Goal: Task Accomplishment & Management: Complete application form

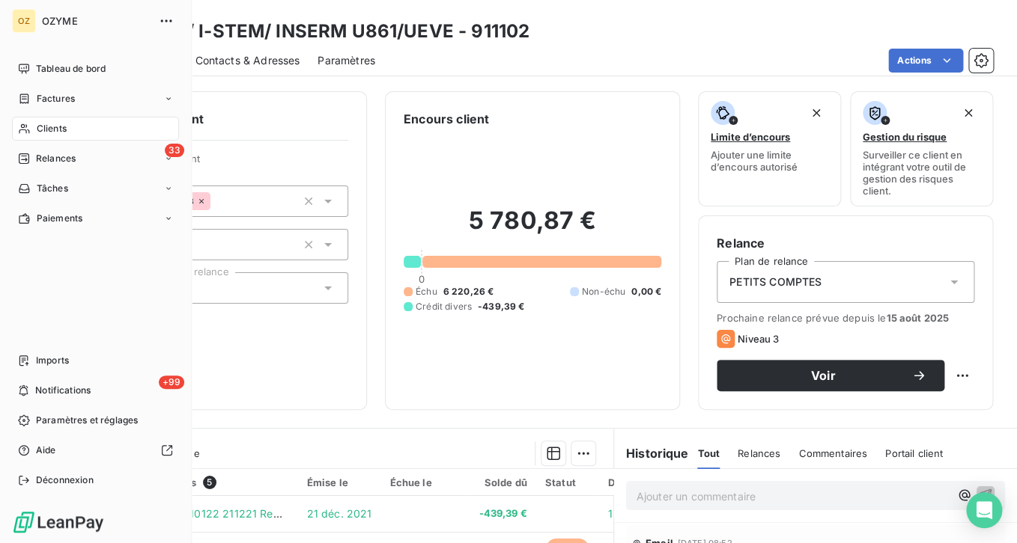
click at [46, 126] on span "Clients" at bounding box center [52, 128] width 30 height 13
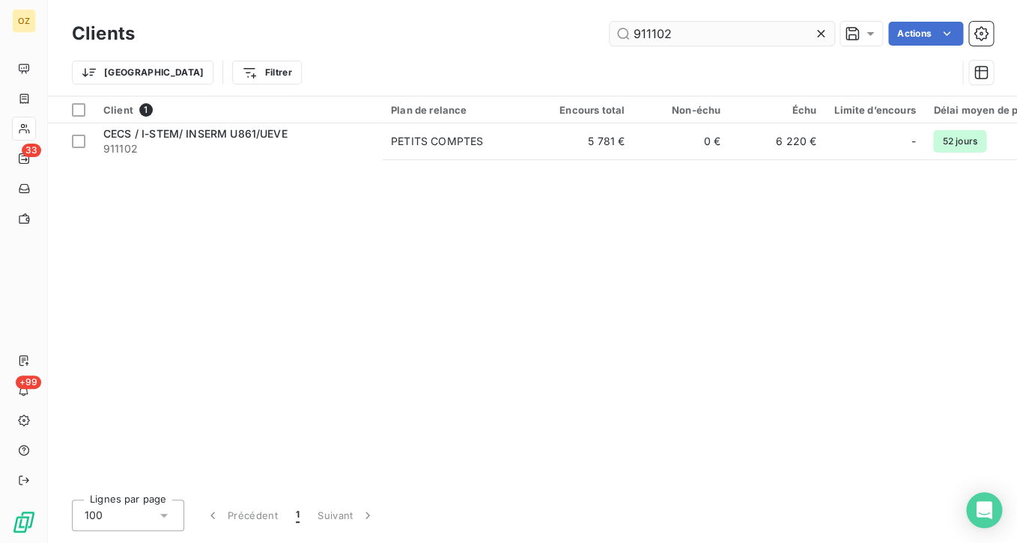
click at [672, 36] on input "911102" at bounding box center [721, 34] width 225 height 24
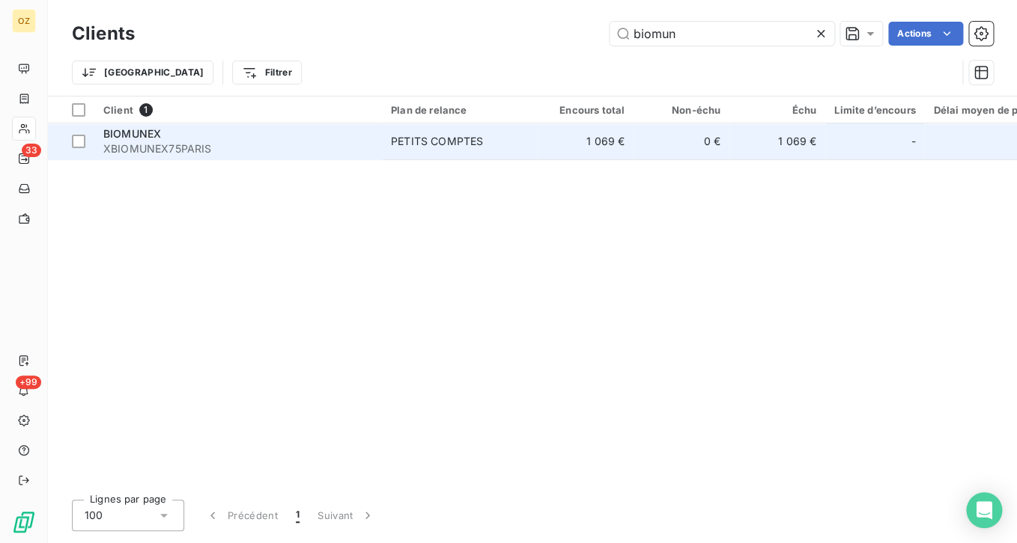
type input "biomun"
click at [556, 153] on td "1 069 €" at bounding box center [585, 142] width 96 height 36
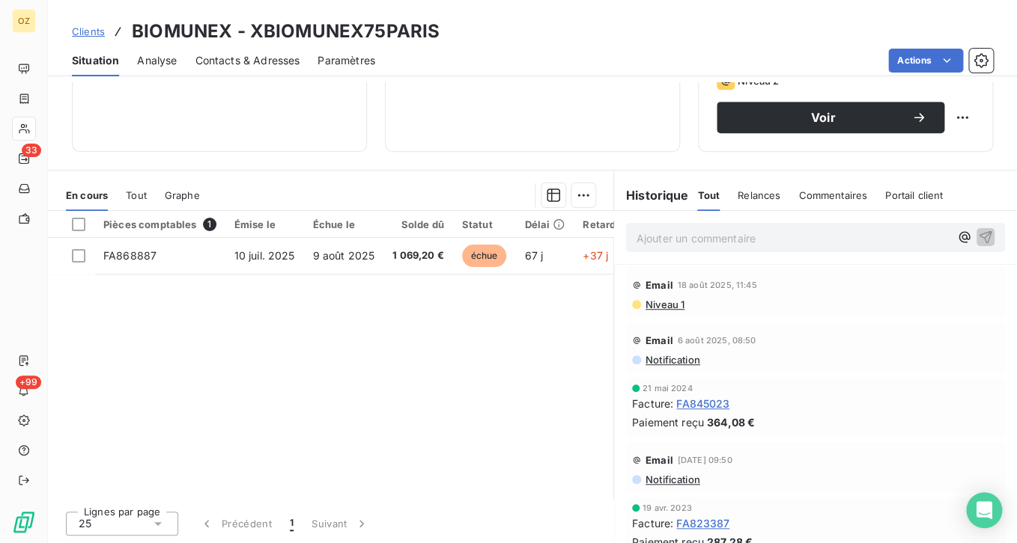
click at [152, 58] on span "Analyse" at bounding box center [157, 60] width 40 height 15
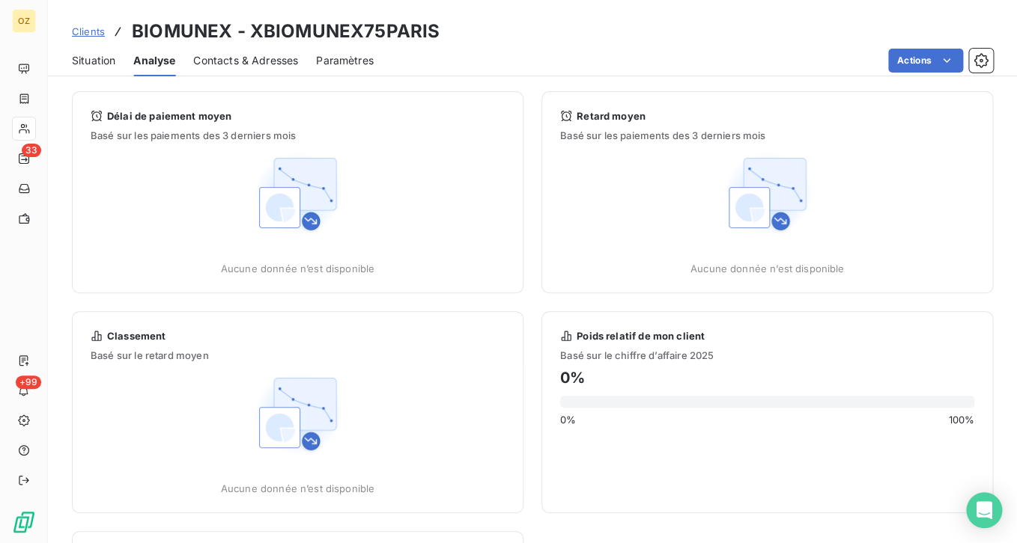
click at [212, 61] on span "Contacts & Adresses" at bounding box center [245, 60] width 105 height 15
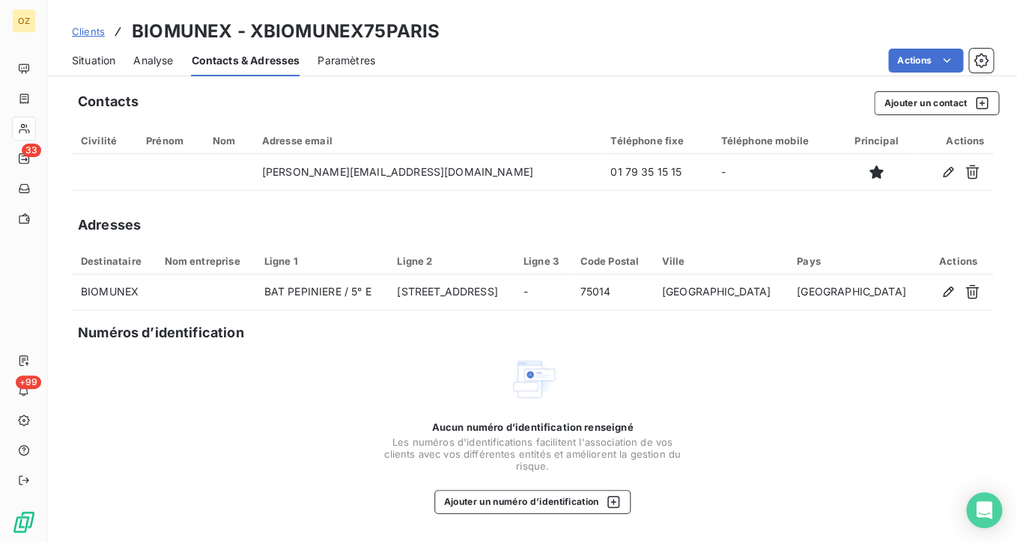
click at [112, 64] on span "Situation" at bounding box center [93, 60] width 43 height 15
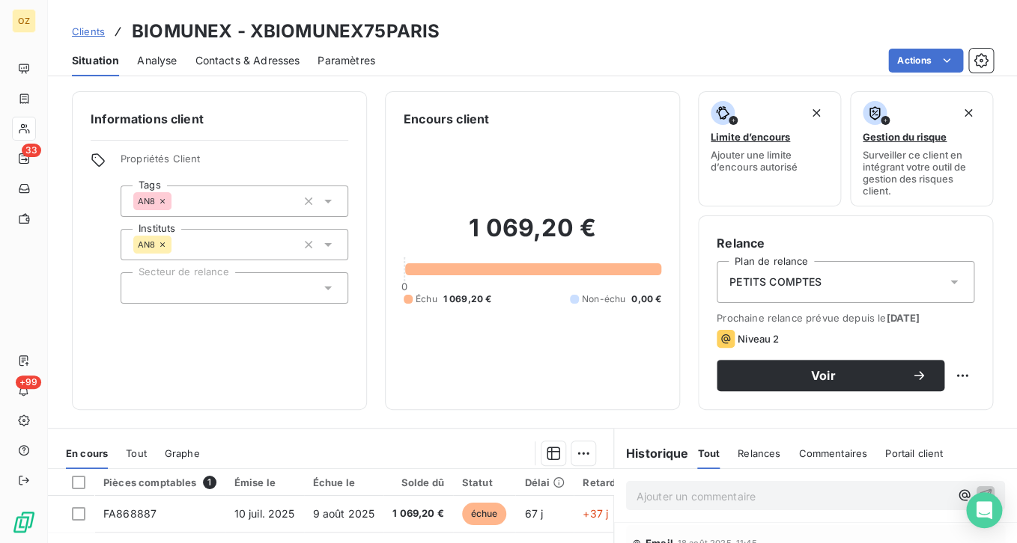
click at [231, 60] on span "Contacts & Adresses" at bounding box center [247, 60] width 105 height 15
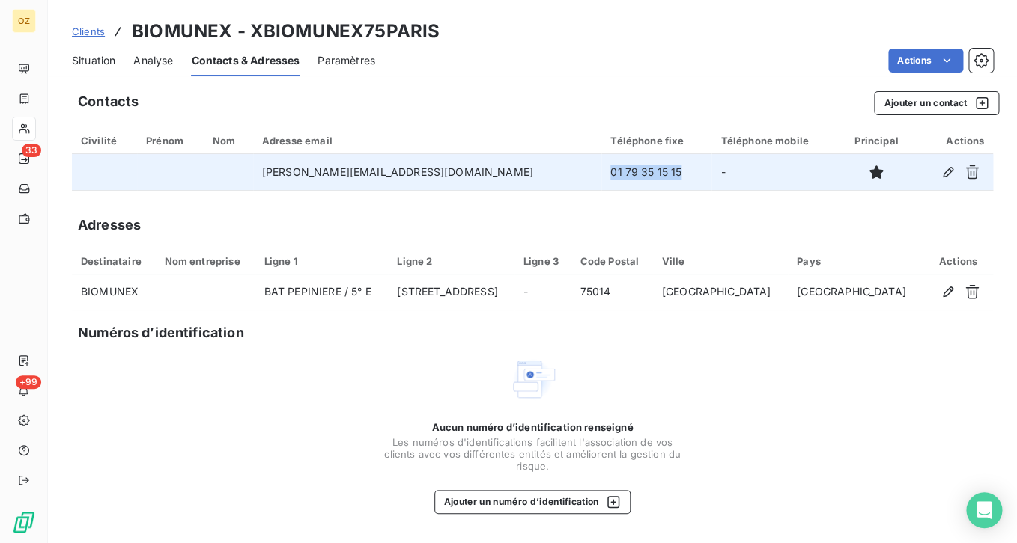
drag, startPoint x: 585, startPoint y: 168, endPoint x: 508, endPoint y: 178, distance: 77.8
click at [601, 178] on td "01 79 35 15 15" at bounding box center [656, 172] width 110 height 36
copy td "01 79 35 15 15"
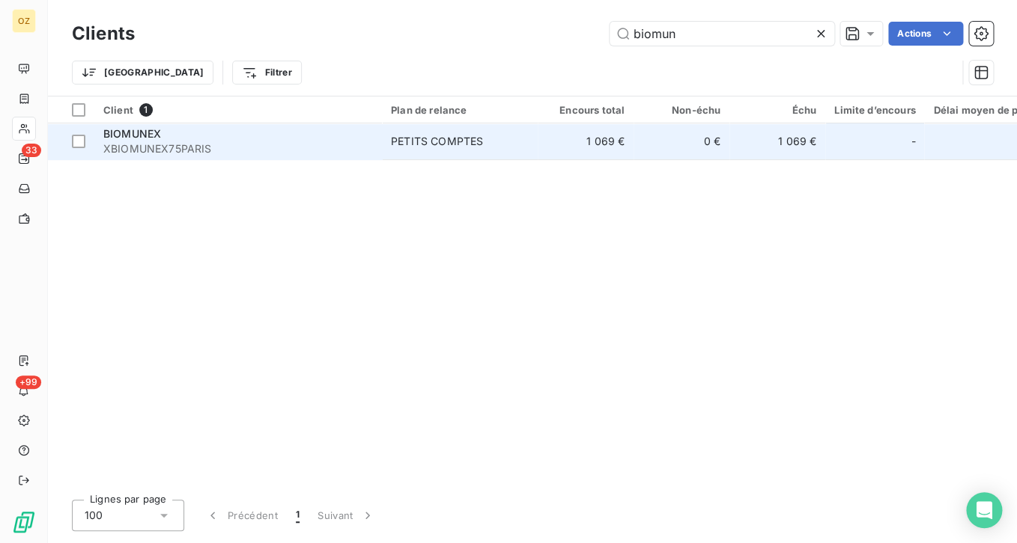
click at [201, 140] on div "BIOMUNEX" at bounding box center [237, 134] width 269 height 15
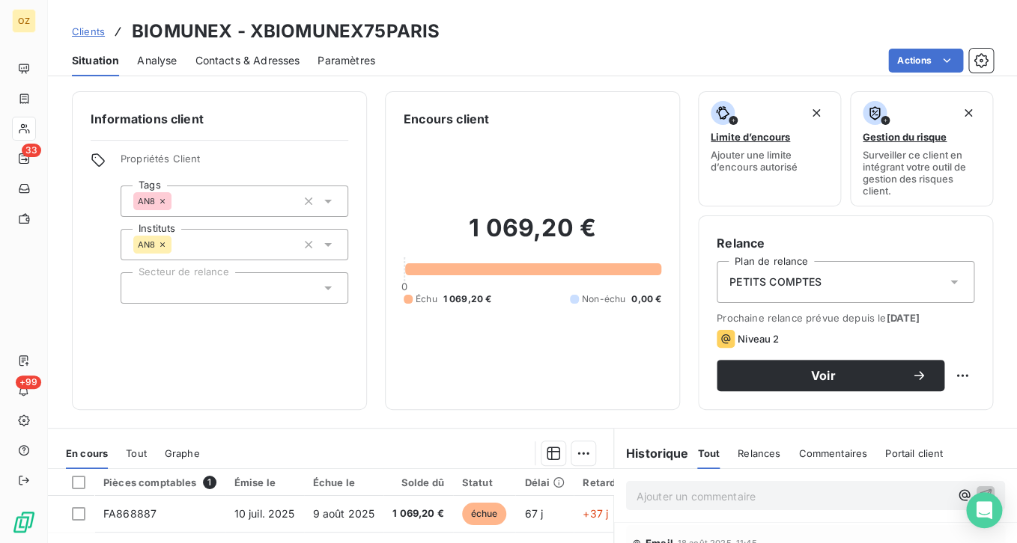
click at [268, 65] on span "Contacts & Adresses" at bounding box center [247, 60] width 105 height 15
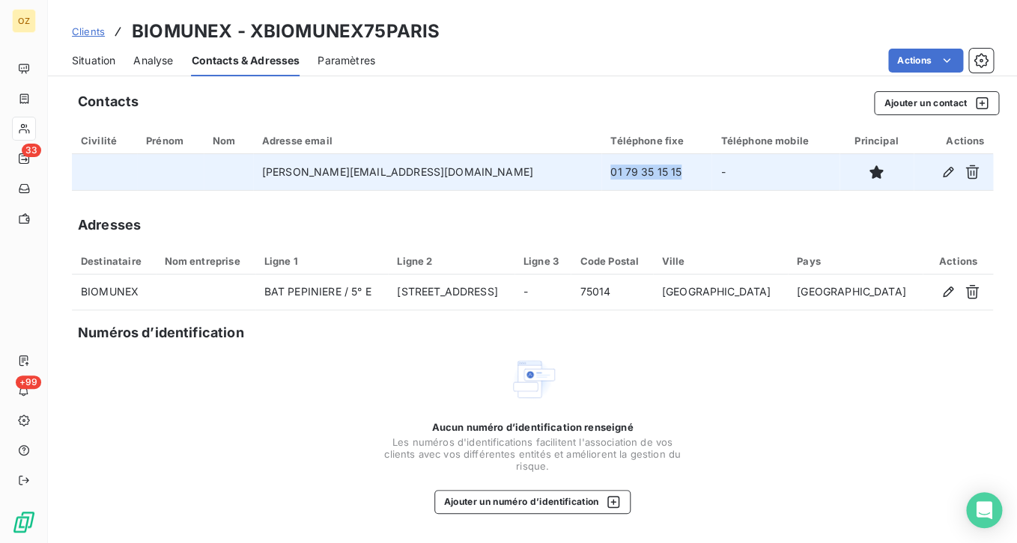
drag, startPoint x: 593, startPoint y: 171, endPoint x: 511, endPoint y: 174, distance: 81.7
click at [601, 174] on td "01 79 35 15 15" at bounding box center [656, 172] width 110 height 36
copy td "01 79 35 15 15"
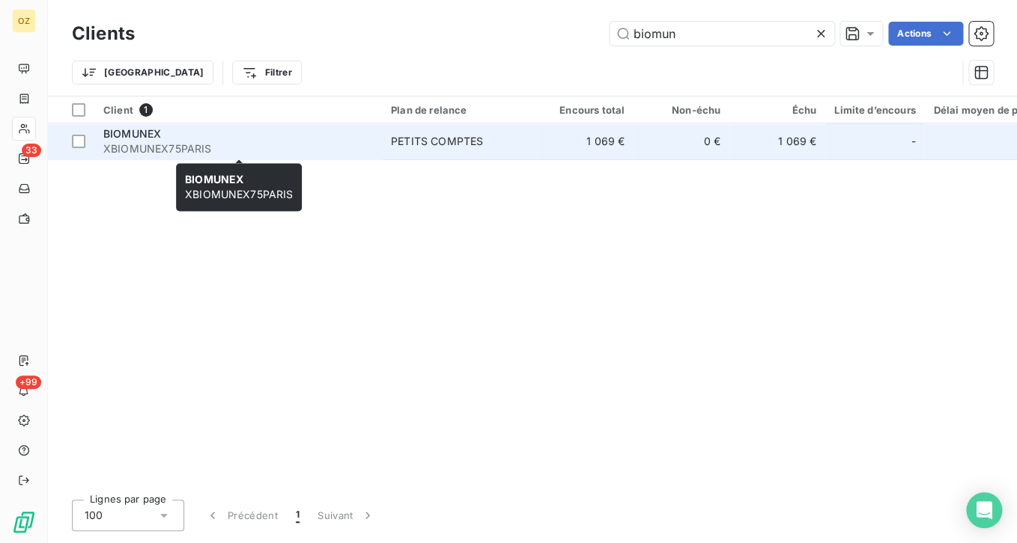
click at [249, 132] on div "BIOMUNEX" at bounding box center [237, 134] width 269 height 15
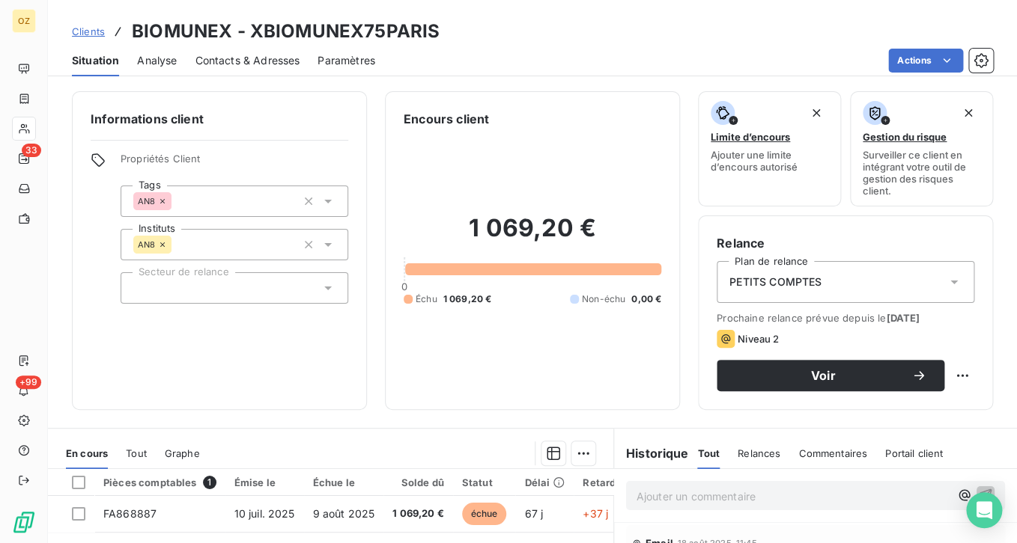
click at [228, 61] on span "Contacts & Adresses" at bounding box center [247, 60] width 105 height 15
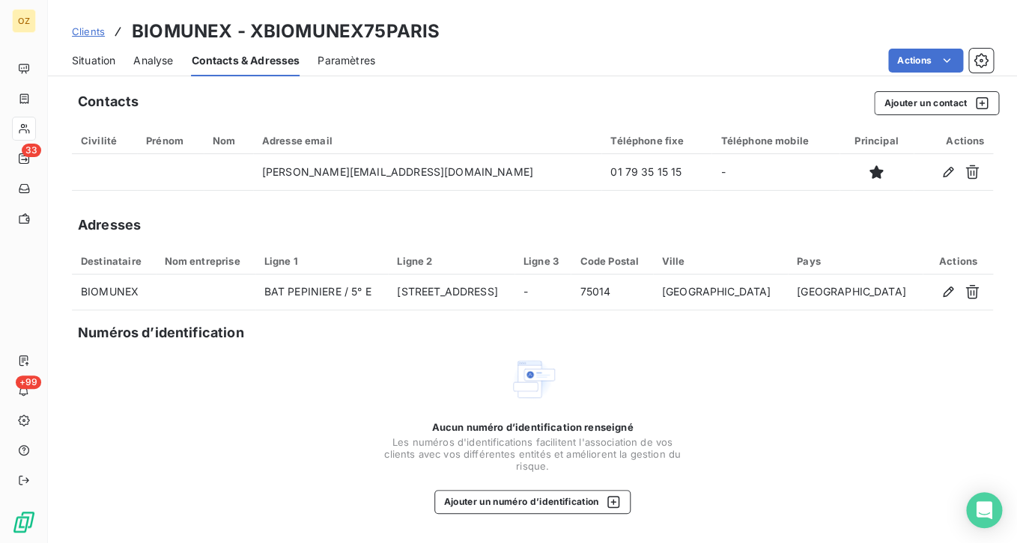
click at [107, 55] on span "Situation" at bounding box center [93, 60] width 43 height 15
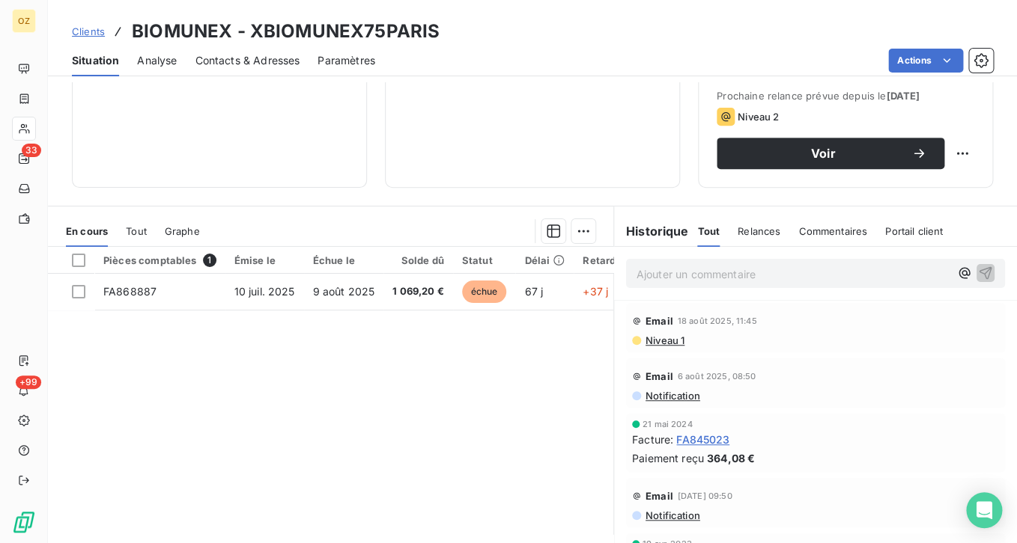
scroll to position [225, 0]
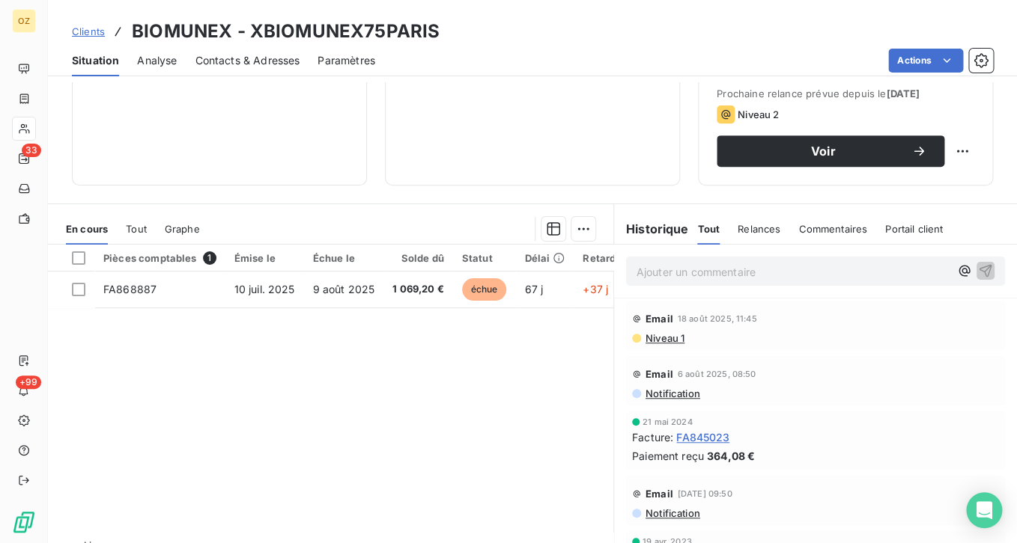
click at [670, 275] on p "Ajouter un commentaire ﻿" at bounding box center [792, 272] width 313 height 19
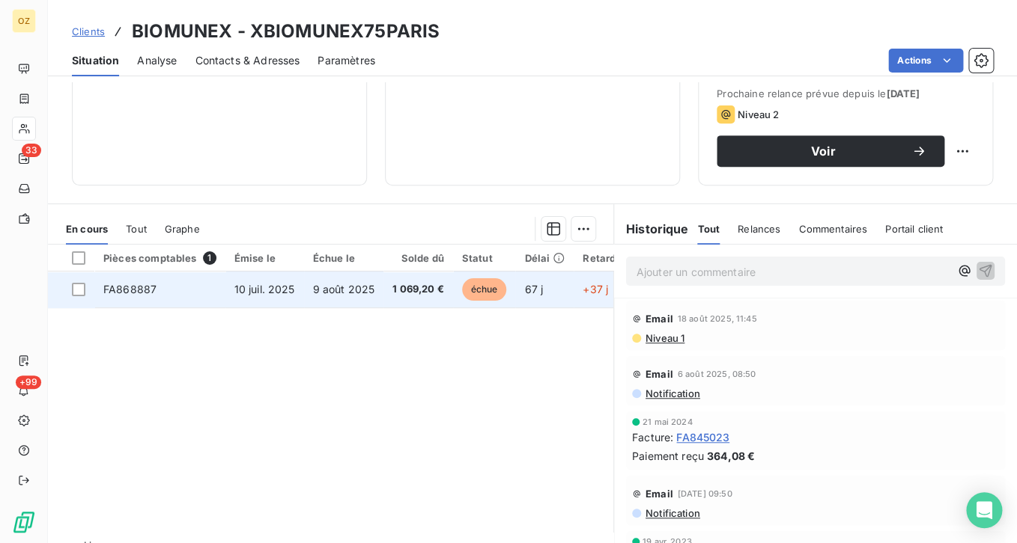
click at [198, 287] on td "FA868887" at bounding box center [159, 290] width 131 height 36
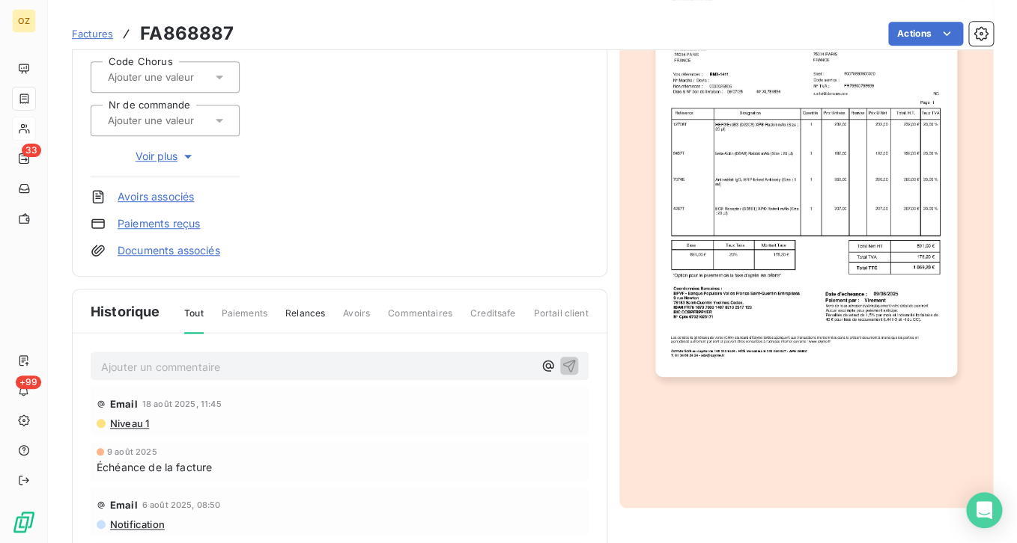
scroll to position [356, 0]
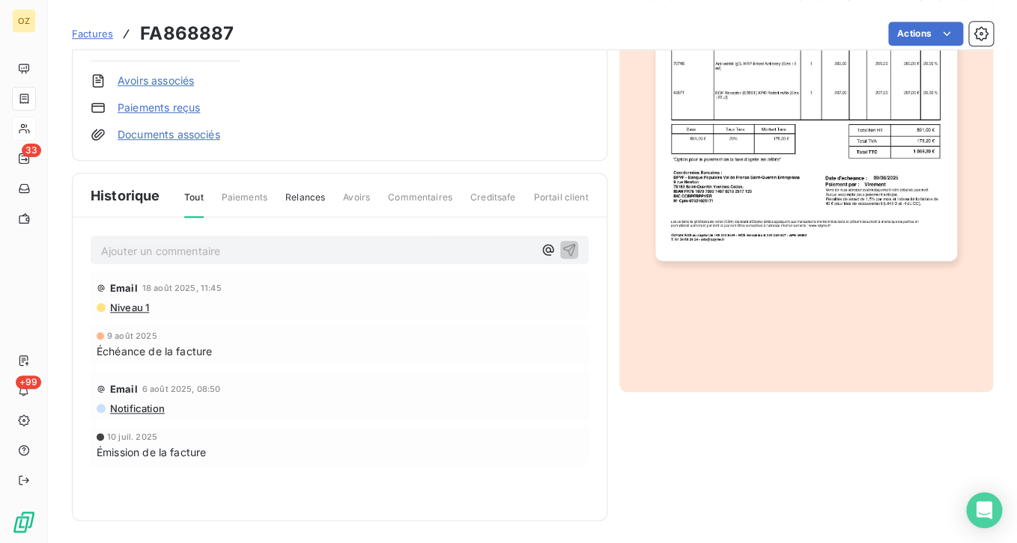
click at [153, 251] on p "Ajouter un commentaire ﻿" at bounding box center [317, 251] width 432 height 19
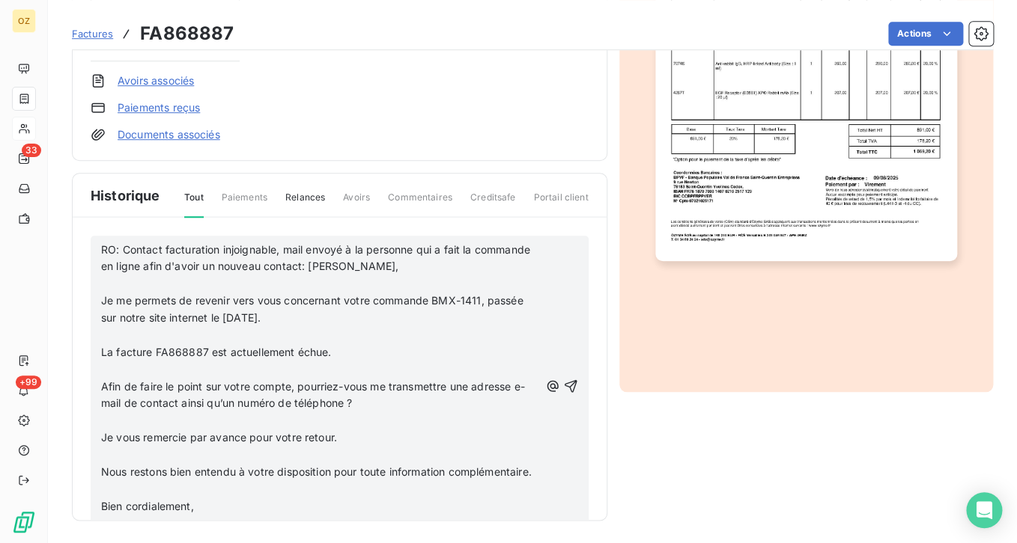
click at [365, 265] on span "RO: Contact facturation injoignable, mail envoyé à la personne qui a fait la co…" at bounding box center [317, 258] width 432 height 30
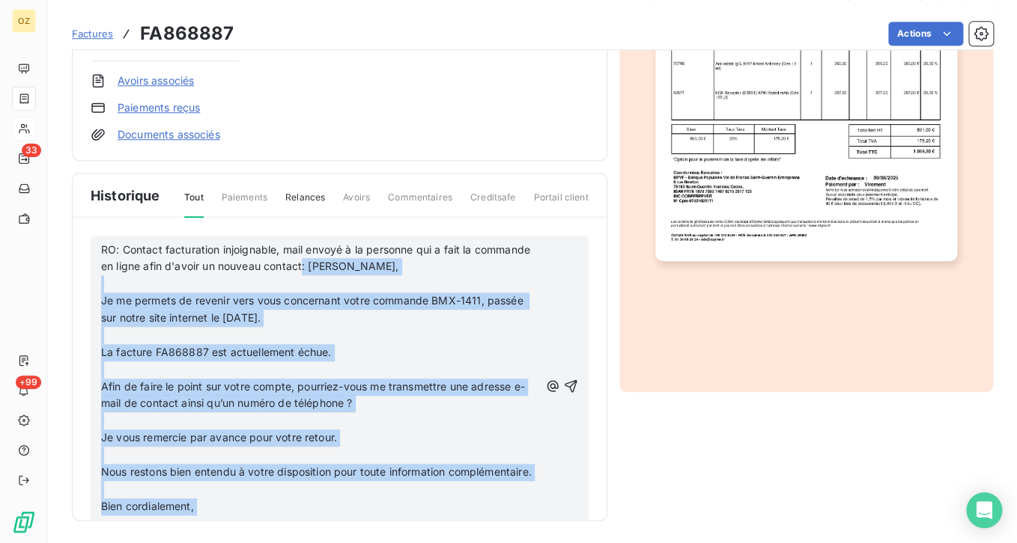
drag, startPoint x: 362, startPoint y: 266, endPoint x: 633, endPoint y: 545, distance: 389.1
click at [606, 543] on div "RO: Contact facturation injoignable, mail envoyé à la personne qui a fait la co…" at bounding box center [340, 391] width 534 height 347
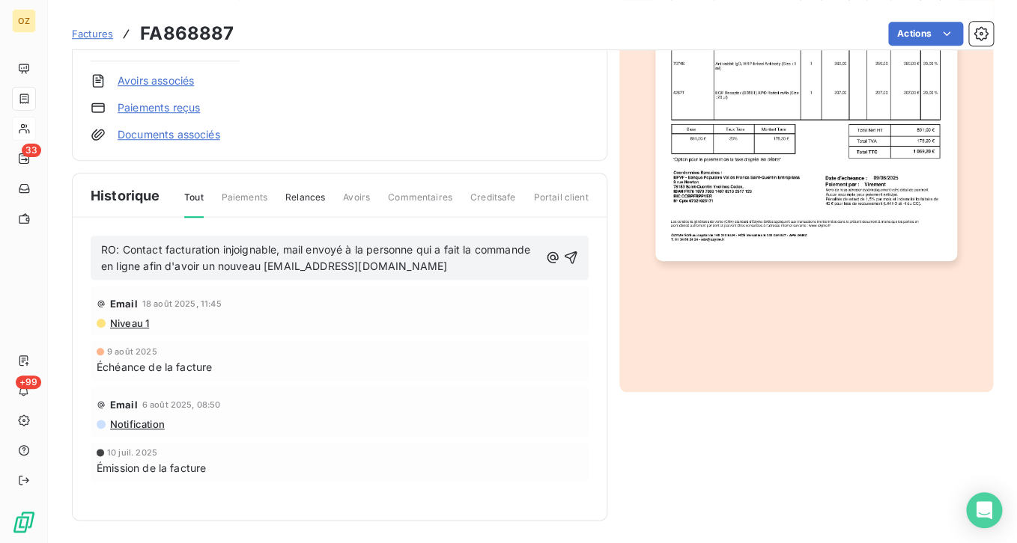
click at [305, 268] on span "RO: Contact facturation injoignable, mail envoyé à la personne qui a fait la co…" at bounding box center [317, 258] width 432 height 30
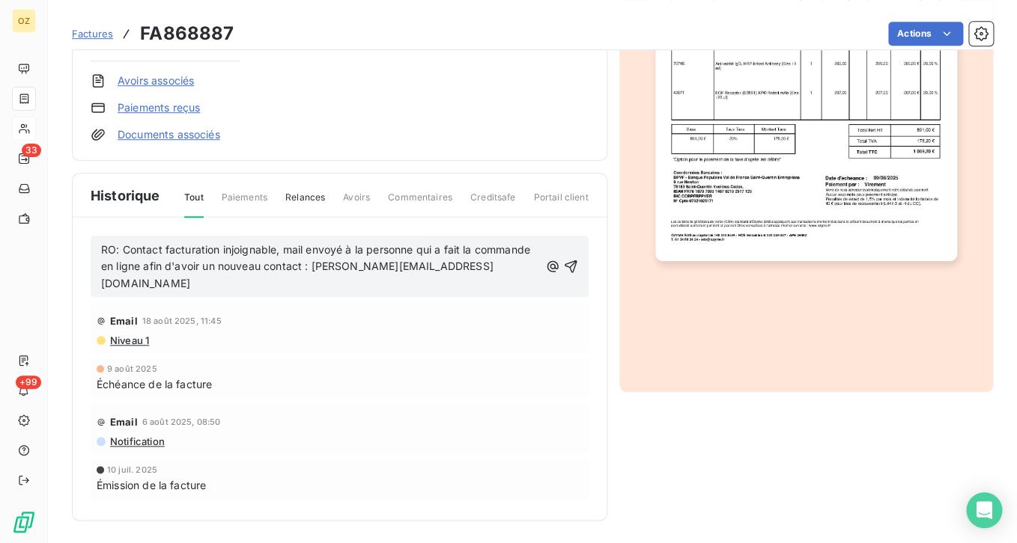
click at [557, 252] on div "RO: Contact facturation injoignable, mail envoyé à la personne qui a fait la co…" at bounding box center [339, 266] width 477 height 53
click at [564, 260] on icon "button" at bounding box center [570, 266] width 13 height 13
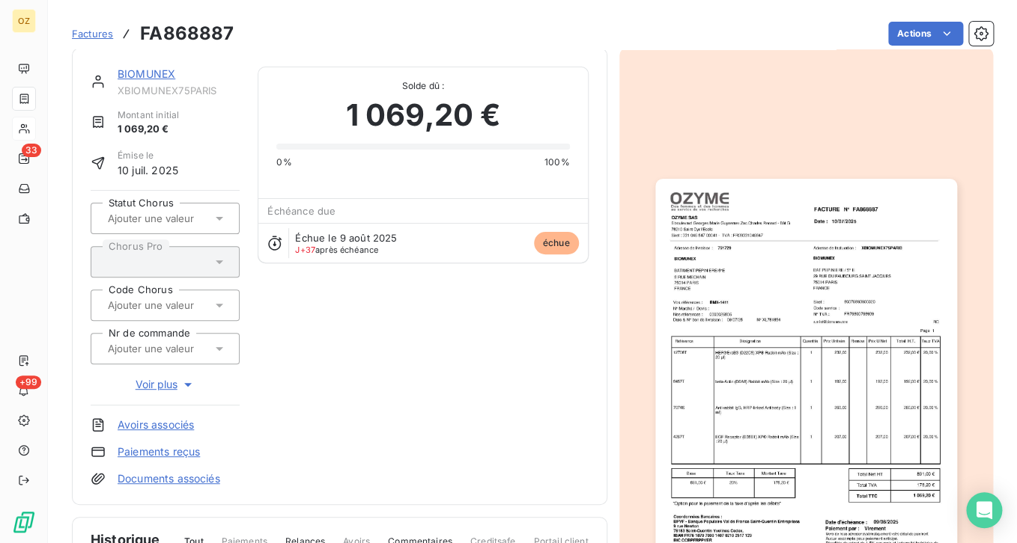
scroll to position [0, 0]
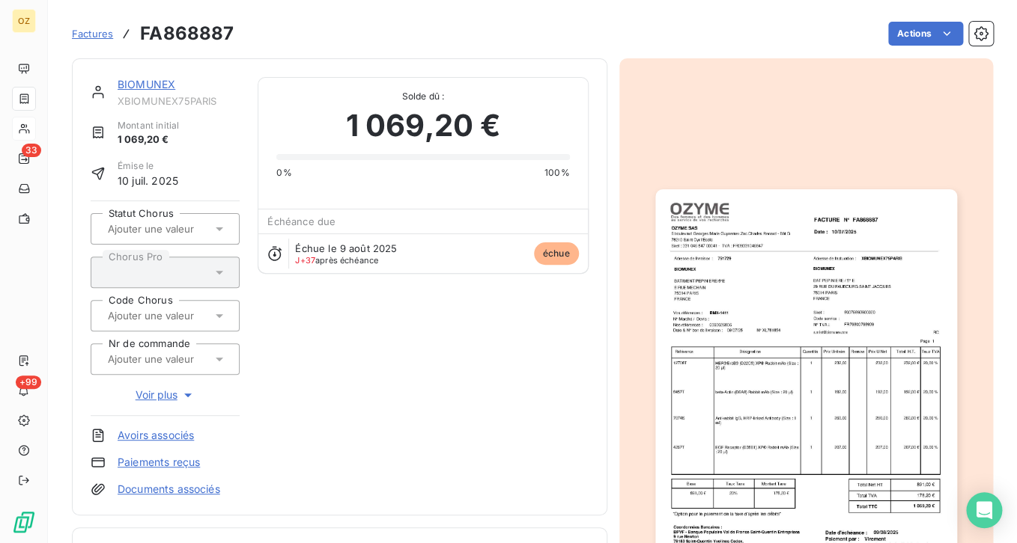
click at [180, 36] on h3 "FA868887" at bounding box center [187, 33] width 94 height 27
copy h3 "FA868887"
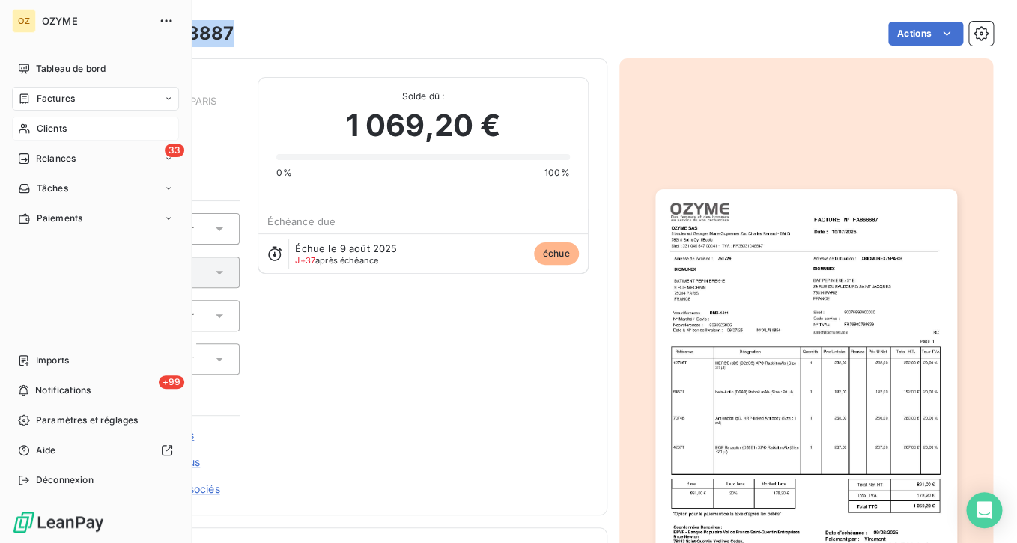
drag, startPoint x: 52, startPoint y: 132, endPoint x: 115, endPoint y: 127, distance: 63.0
click at [55, 132] on span "Clients" at bounding box center [52, 128] width 30 height 13
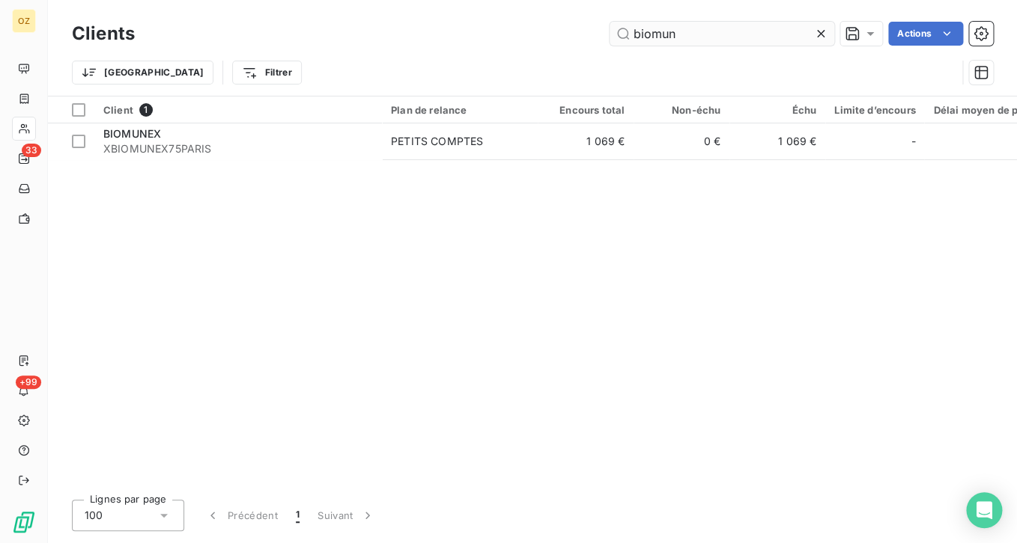
click at [722, 38] on input "biomun" at bounding box center [721, 34] width 225 height 24
click at [721, 38] on input "biomun" at bounding box center [721, 34] width 225 height 24
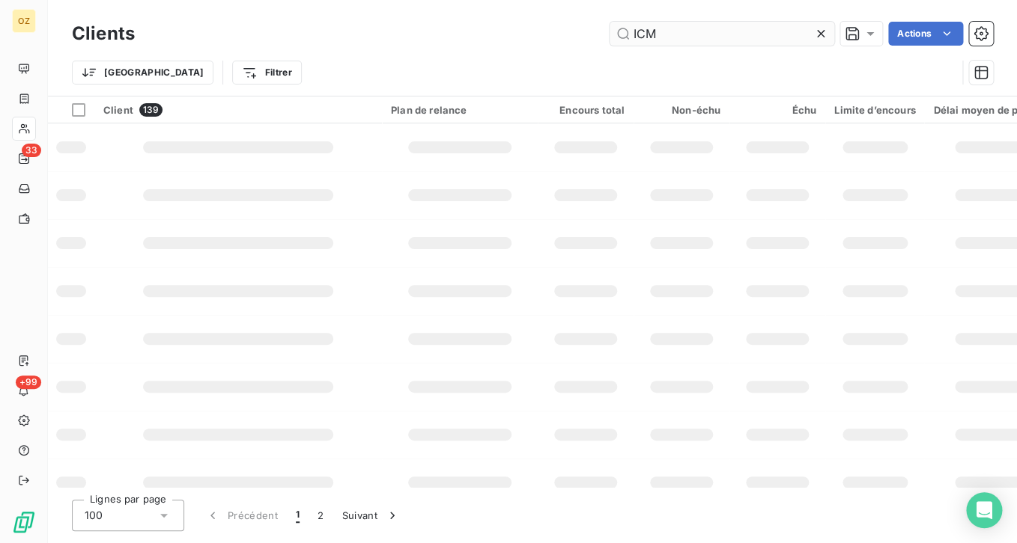
type input "ICM"
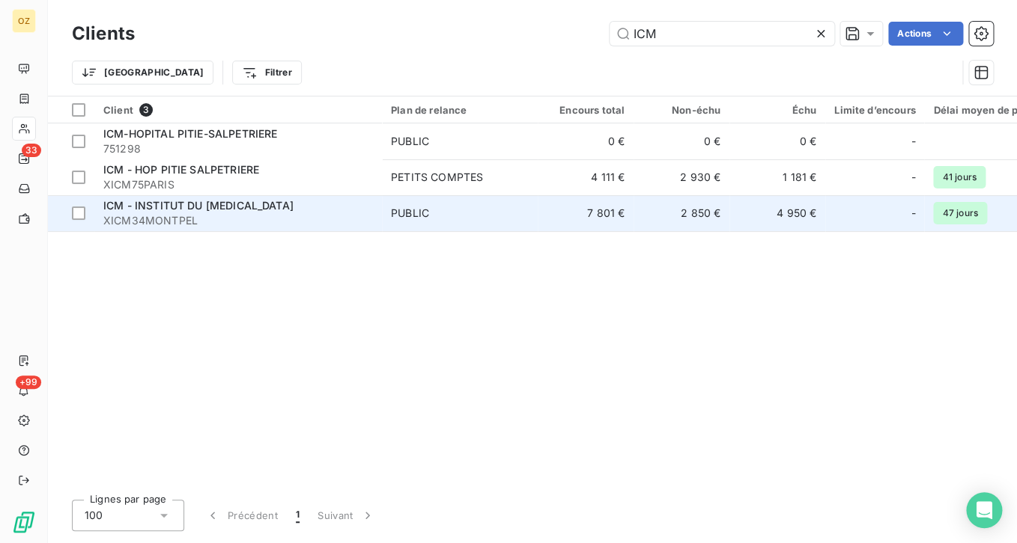
click at [219, 222] on span "XICM34MONTPEL" at bounding box center [237, 220] width 269 height 15
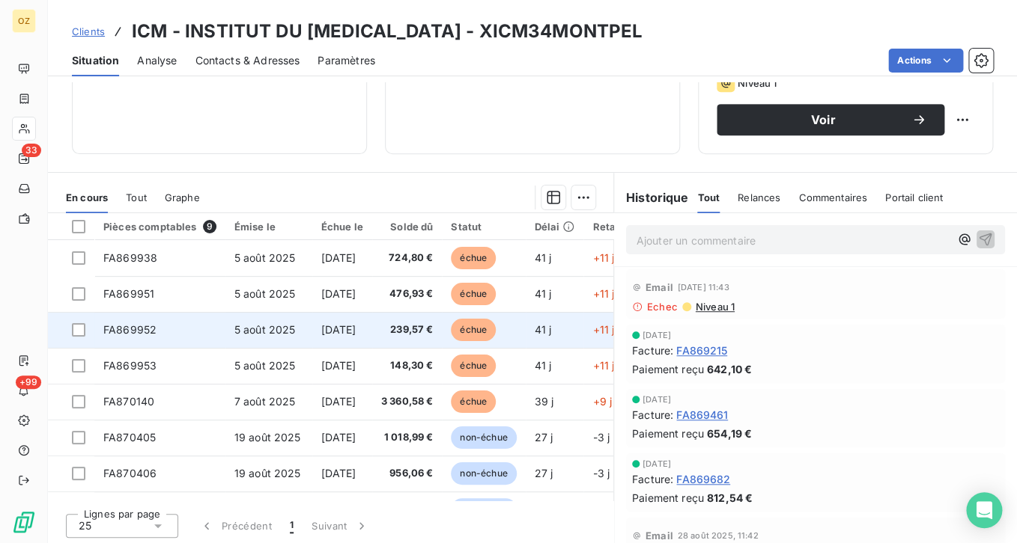
scroll to position [258, 0]
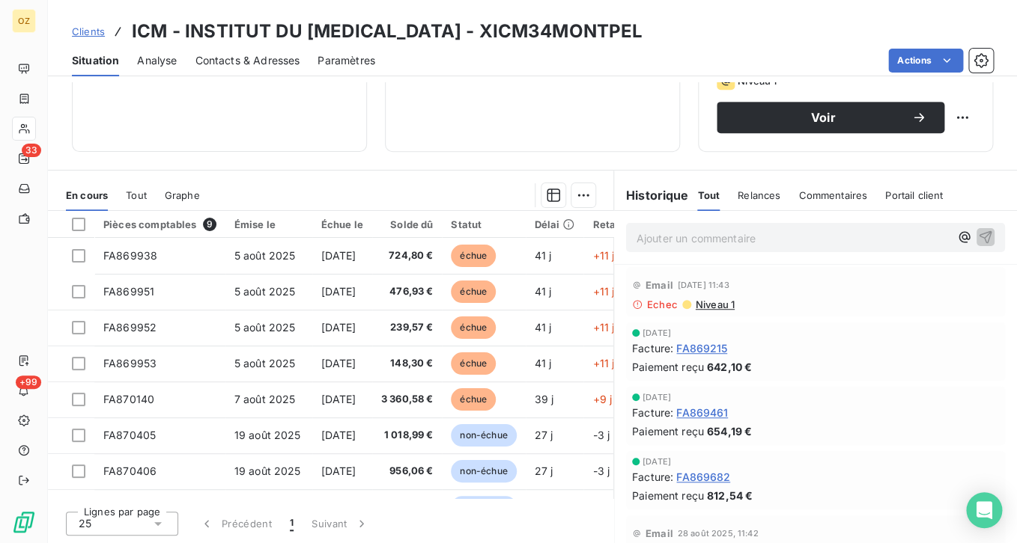
click at [632, 303] on icon at bounding box center [637, 304] width 10 height 10
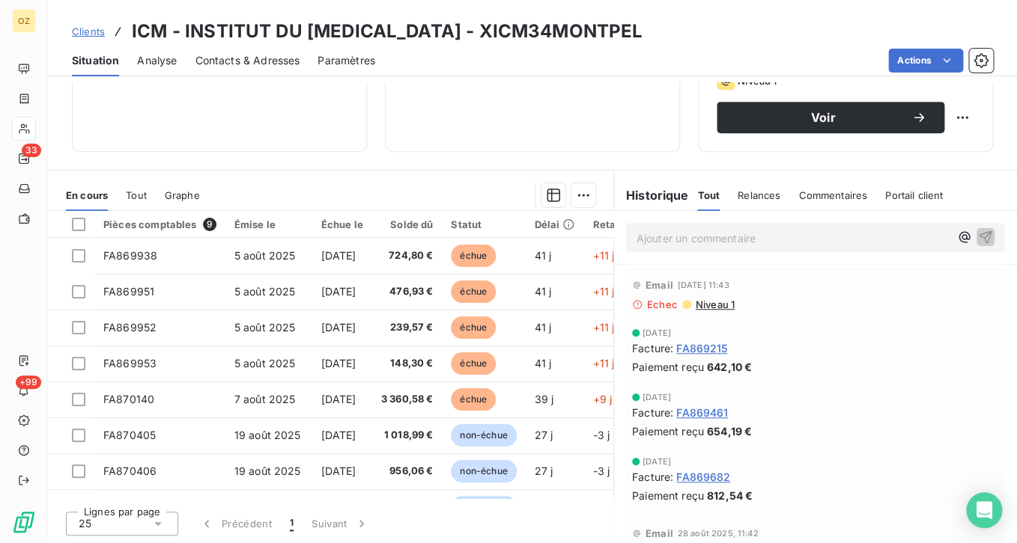
click at [632, 305] on icon at bounding box center [637, 304] width 10 height 10
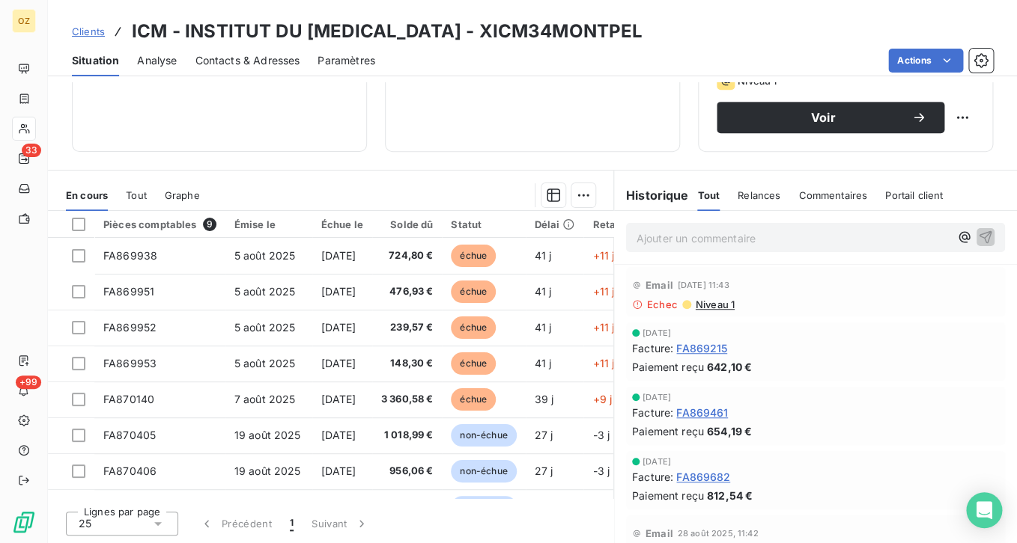
click at [379, 159] on div "Informations client Propriétés Client Tags CLCC Instituts CLCC Secteur de relan…" at bounding box center [532, 312] width 969 height 461
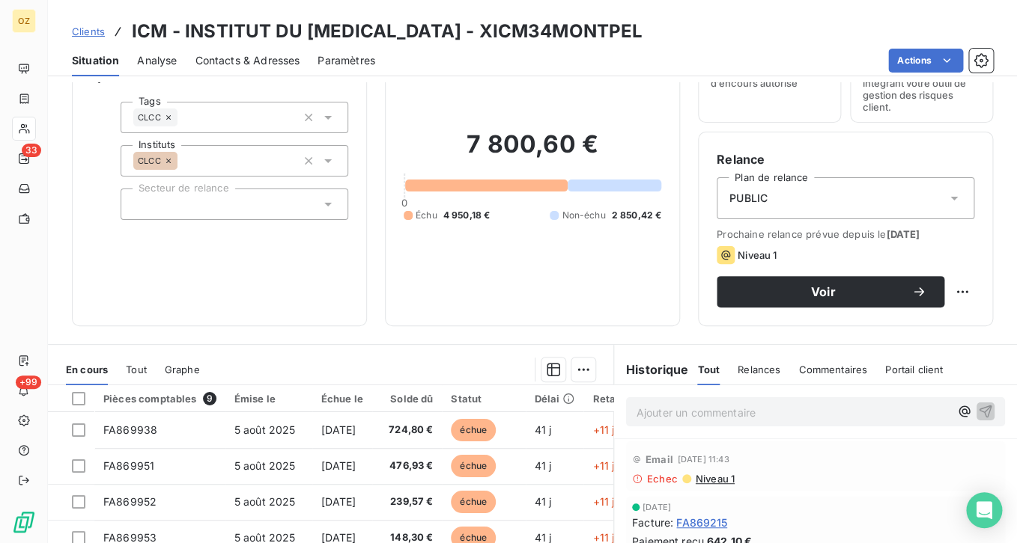
scroll to position [225, 0]
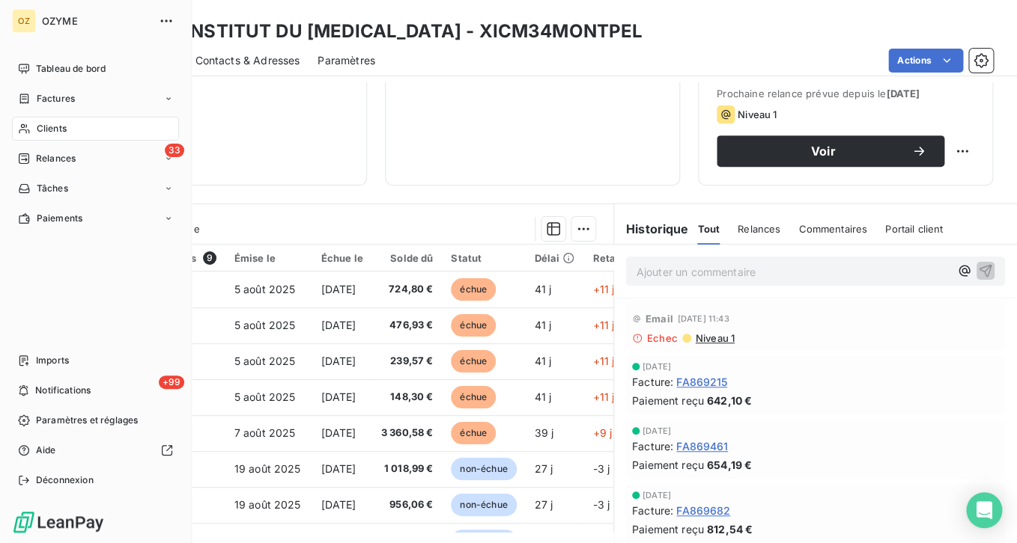
click at [43, 121] on div "Clients" at bounding box center [95, 129] width 167 height 24
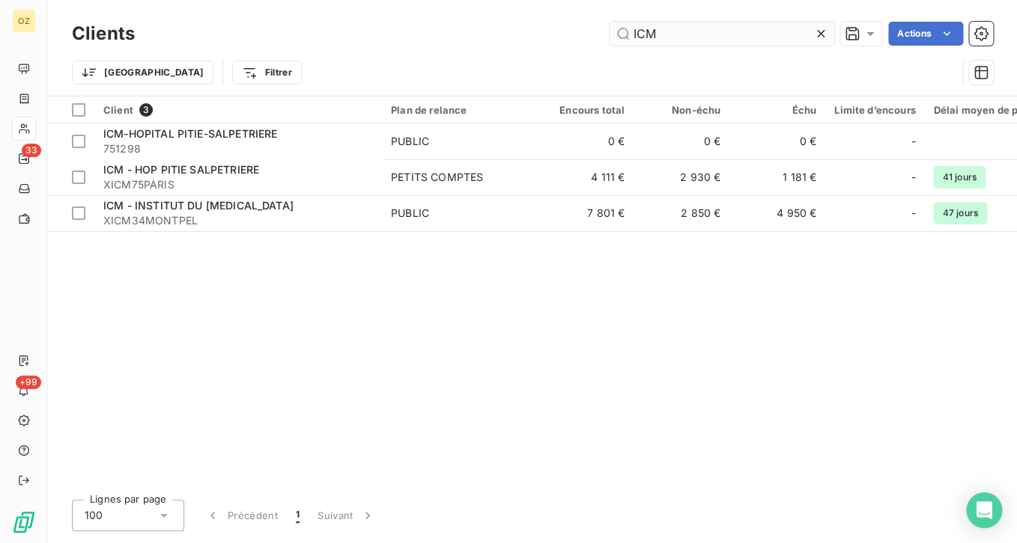
click at [706, 28] on input "ICM" at bounding box center [721, 34] width 225 height 24
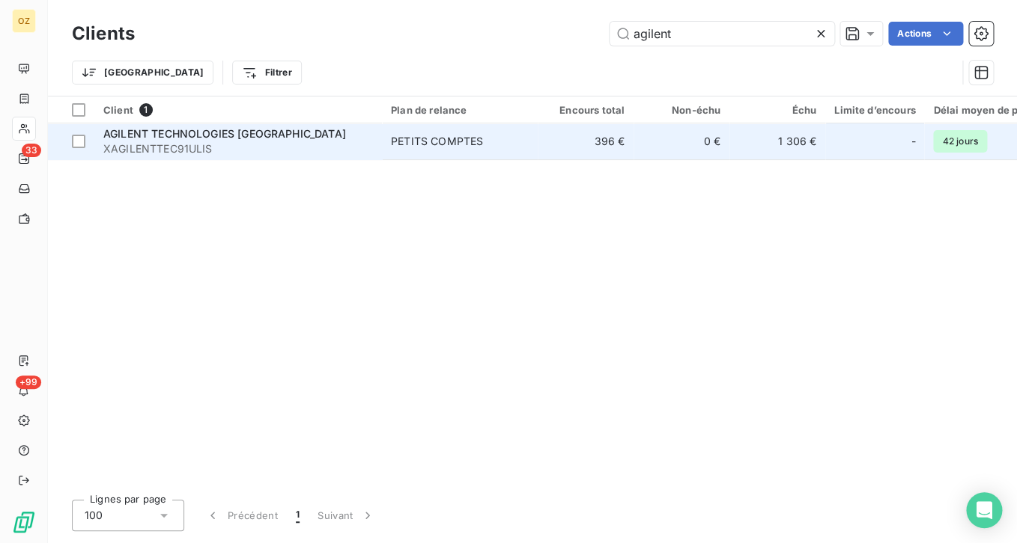
type input "agilent"
click at [322, 156] on span "XAGILENTTEC91ULIS" at bounding box center [237, 148] width 269 height 15
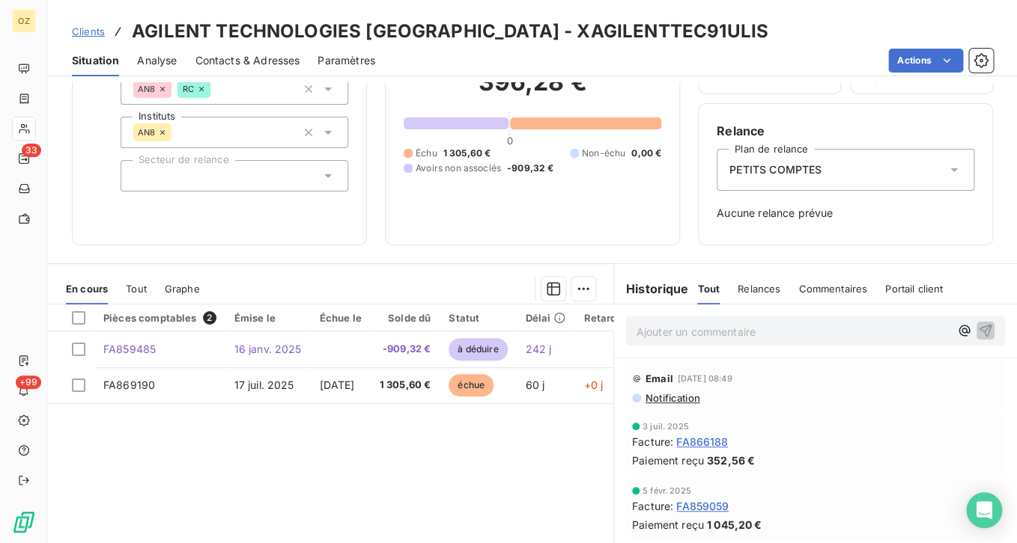
scroll to position [150, 0]
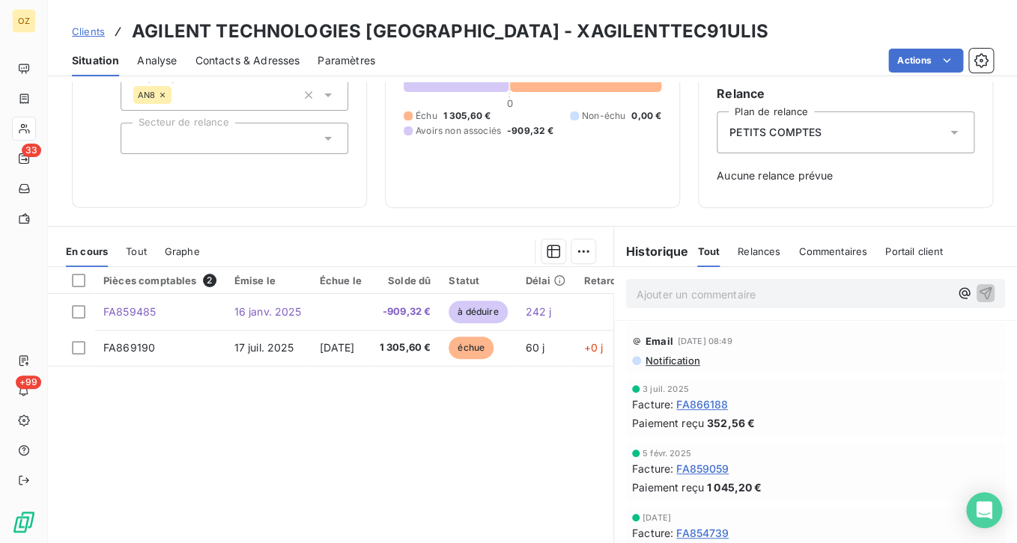
click at [664, 295] on p "Ajouter un commentaire ﻿" at bounding box center [792, 294] width 313 height 19
click at [749, 294] on p "Ajouter un commentaire ﻿" at bounding box center [792, 294] width 313 height 19
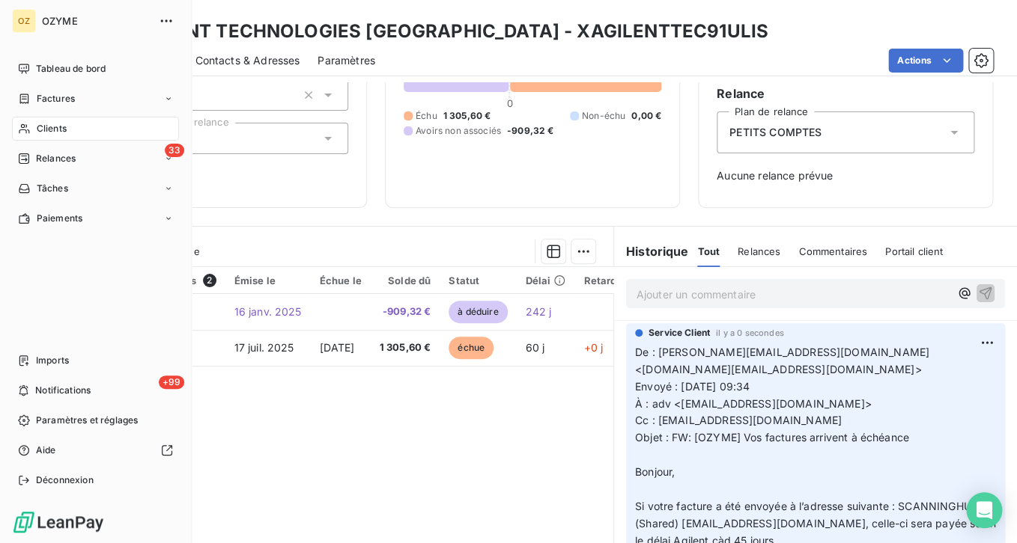
click at [35, 132] on div "Clients" at bounding box center [95, 129] width 167 height 24
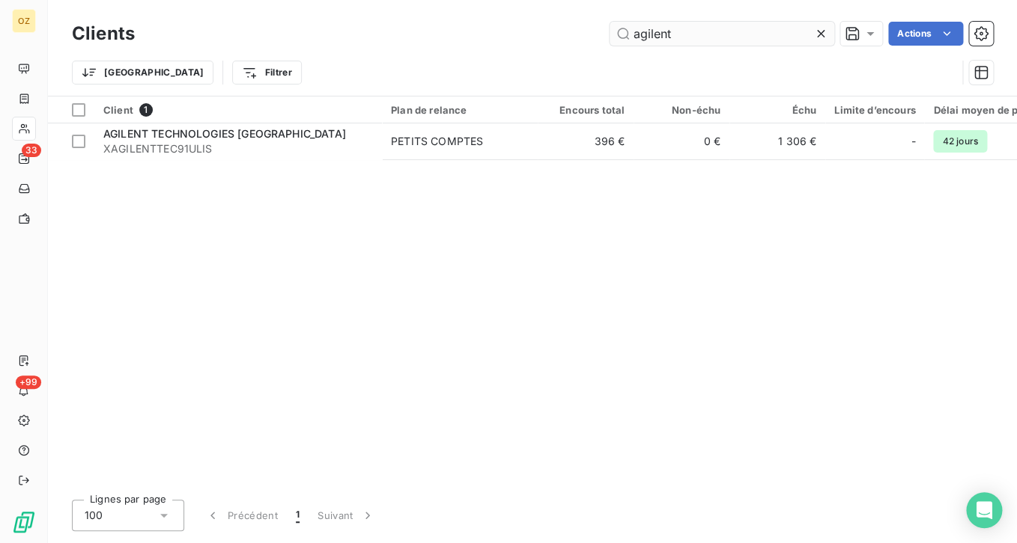
click at [701, 40] on input "agilent" at bounding box center [721, 34] width 225 height 24
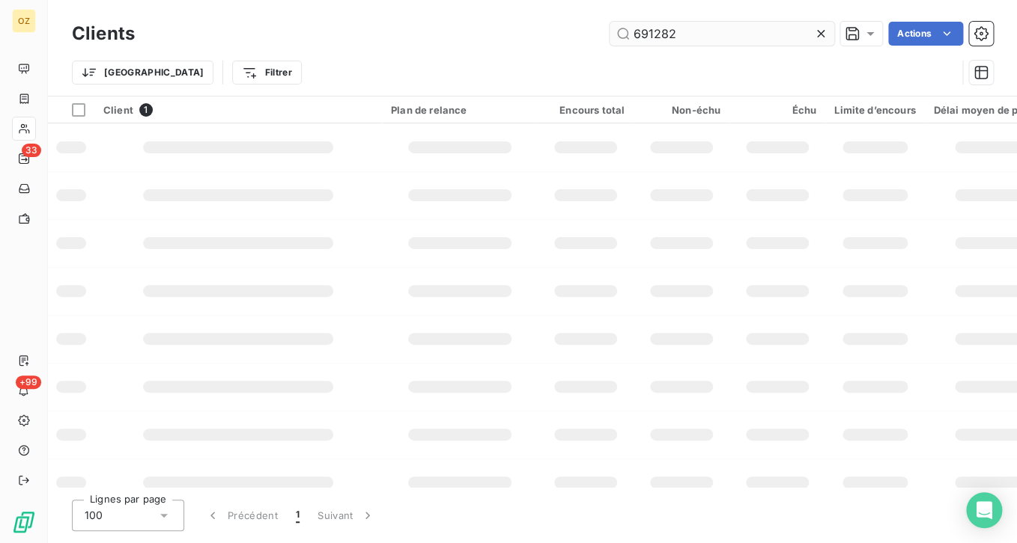
type input "691282"
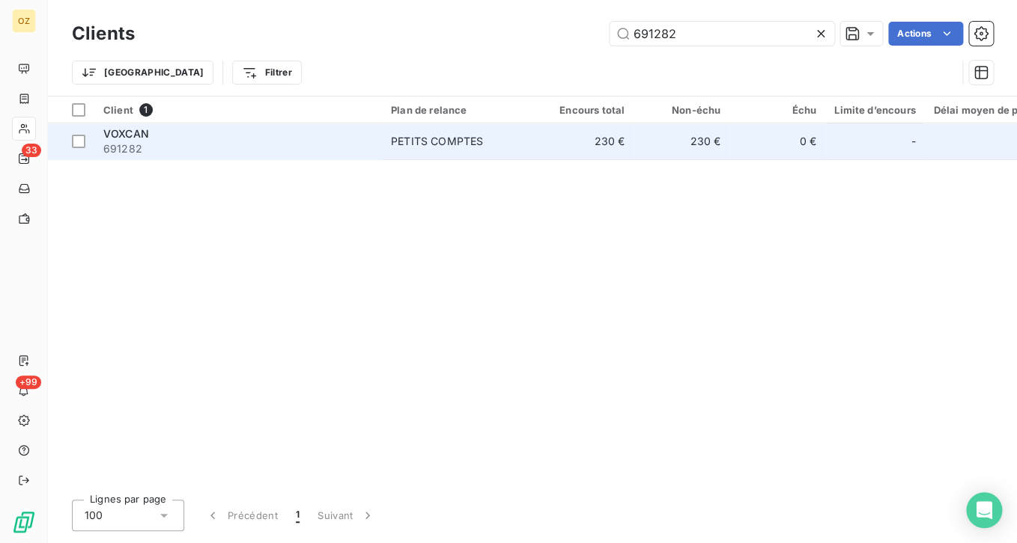
click at [212, 143] on span "691282" at bounding box center [237, 148] width 269 height 15
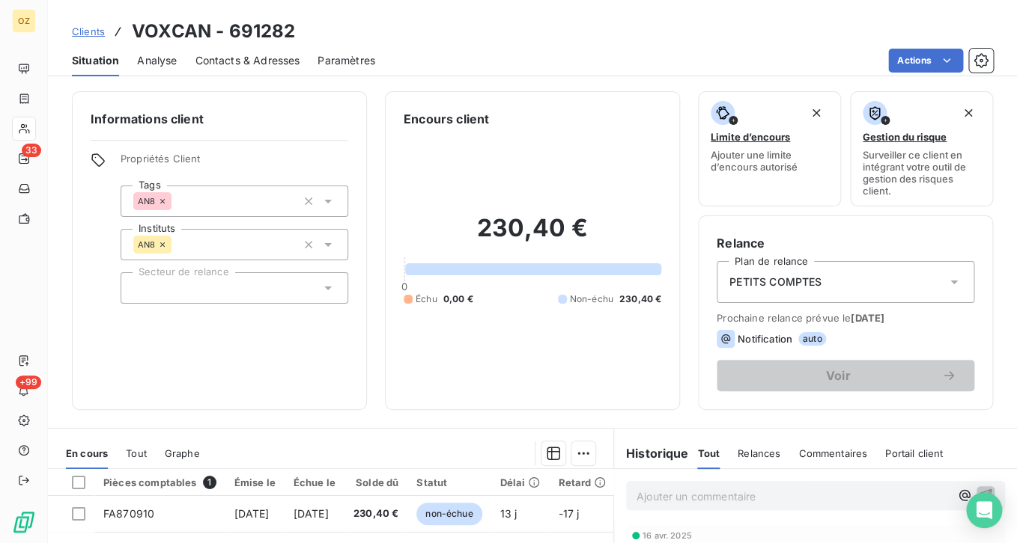
click at [218, 52] on div "Contacts & Adresses" at bounding box center [247, 60] width 105 height 31
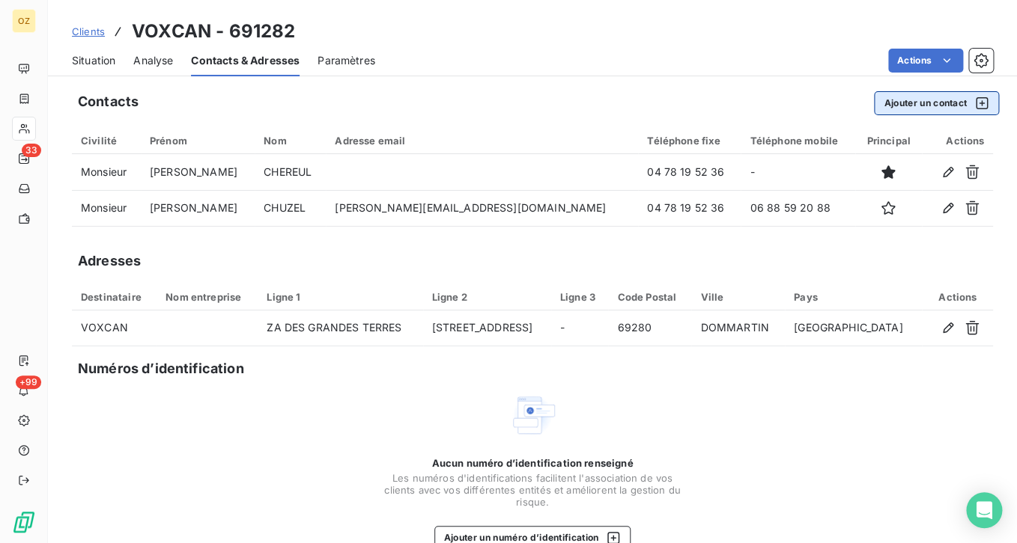
click at [913, 100] on button "Ajouter un contact" at bounding box center [936, 103] width 125 height 24
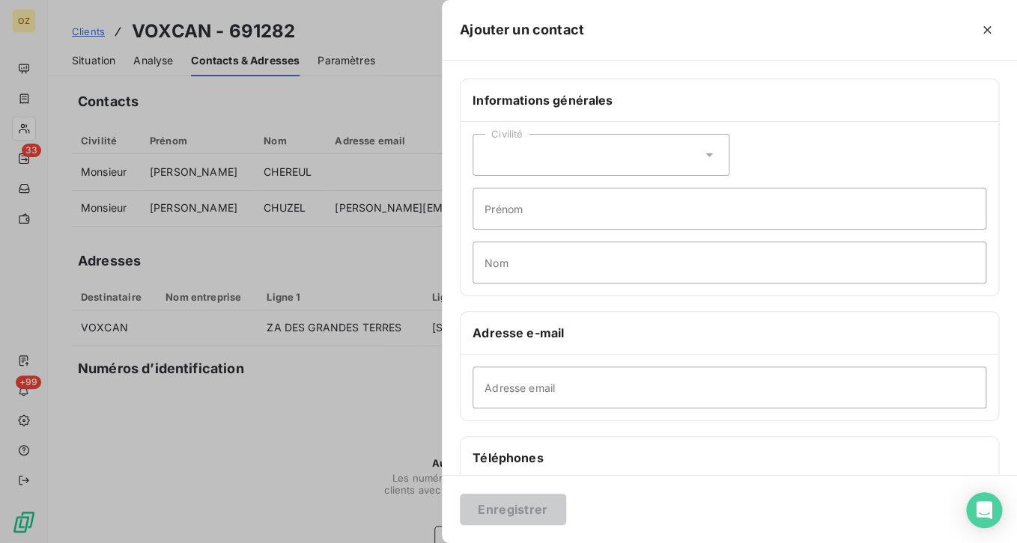
click at [555, 150] on div "Civilité" at bounding box center [600, 155] width 257 height 42
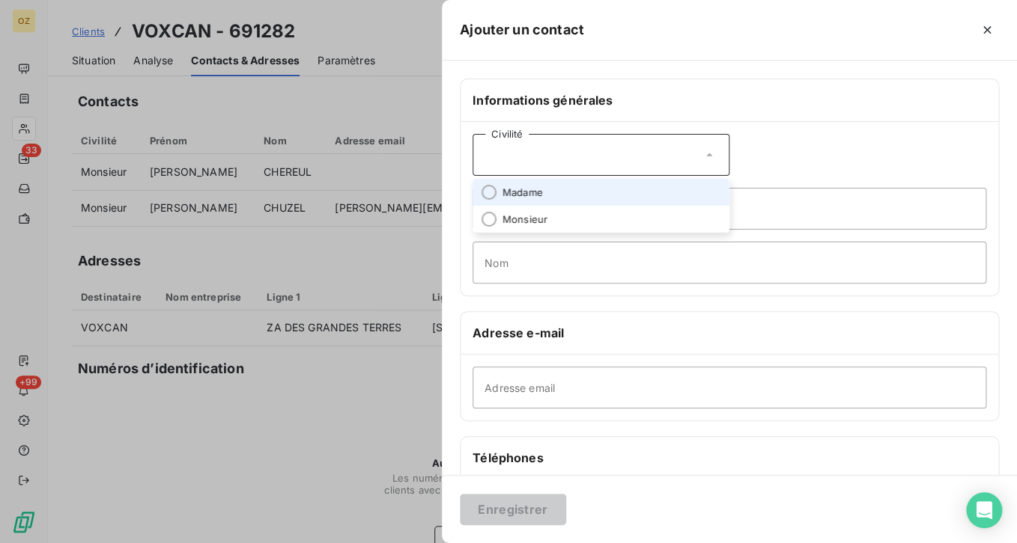
click at [561, 193] on li "Madame" at bounding box center [600, 192] width 257 height 27
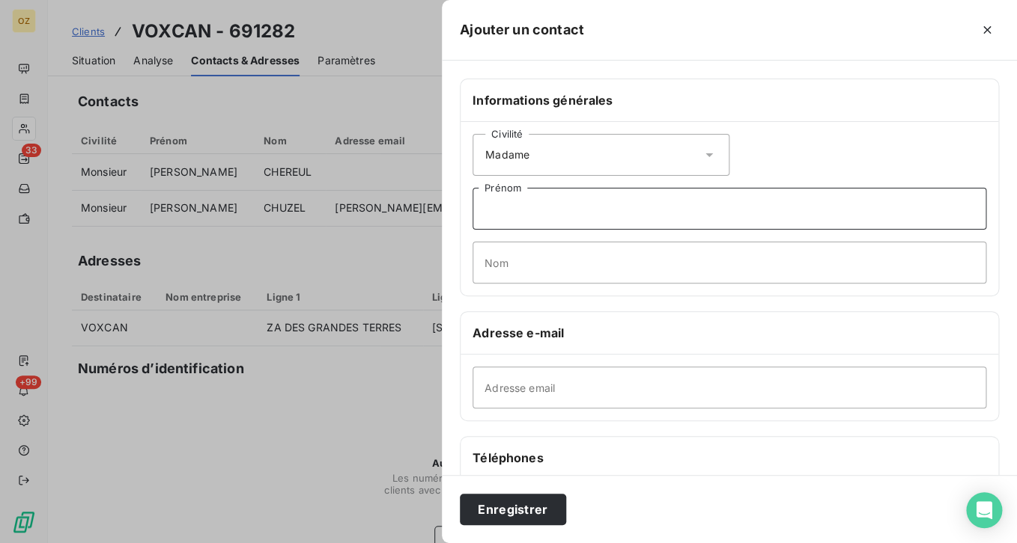
click at [568, 216] on input "Prénom" at bounding box center [728, 209] width 513 height 42
paste input "SERVICE COMPTA"
type input "SERVICE COMPTA"
click at [559, 395] on input "Adresse email" at bounding box center [728, 388] width 513 height 42
paste input "[EMAIL_ADDRESS][DOMAIN_NAME]"
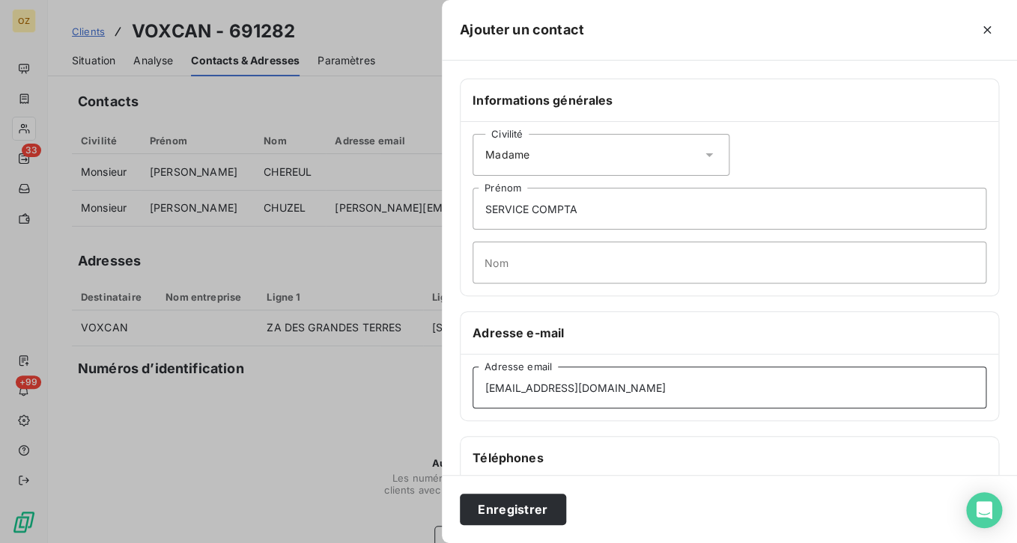
scroll to position [150, 0]
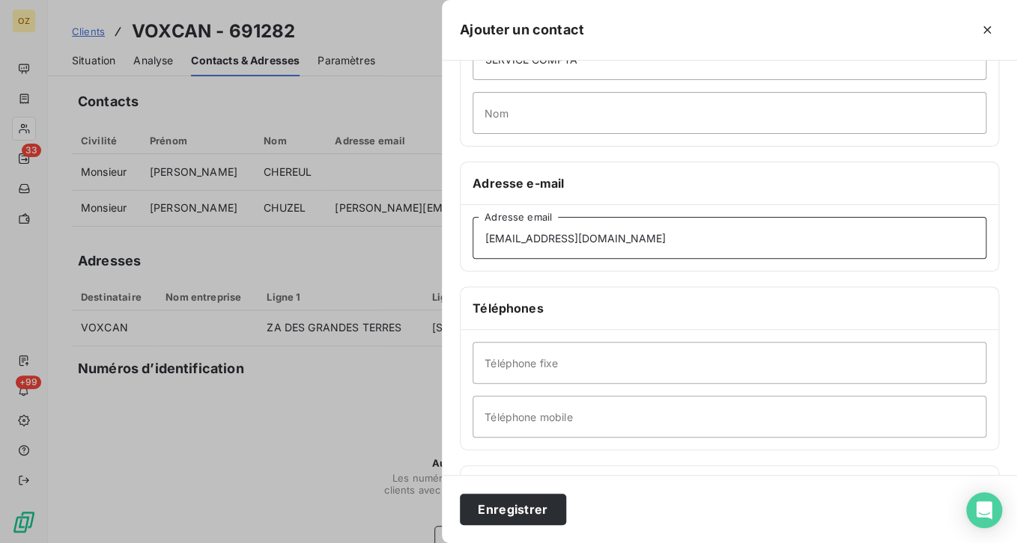
type input "[EMAIL_ADDRESS][DOMAIN_NAME]"
click at [546, 362] on input "Téléphone fixe" at bounding box center [728, 363] width 513 height 42
paste input "0236718793"
type input "0236718793"
click at [519, 507] on button "Enregistrer" at bounding box center [513, 509] width 106 height 31
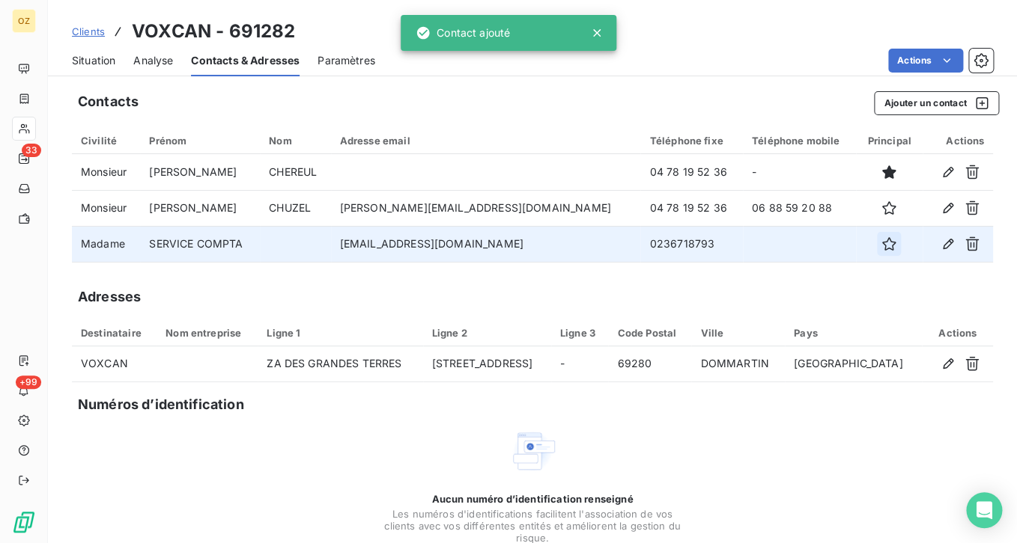
click at [881, 250] on icon "button" at bounding box center [888, 244] width 15 height 15
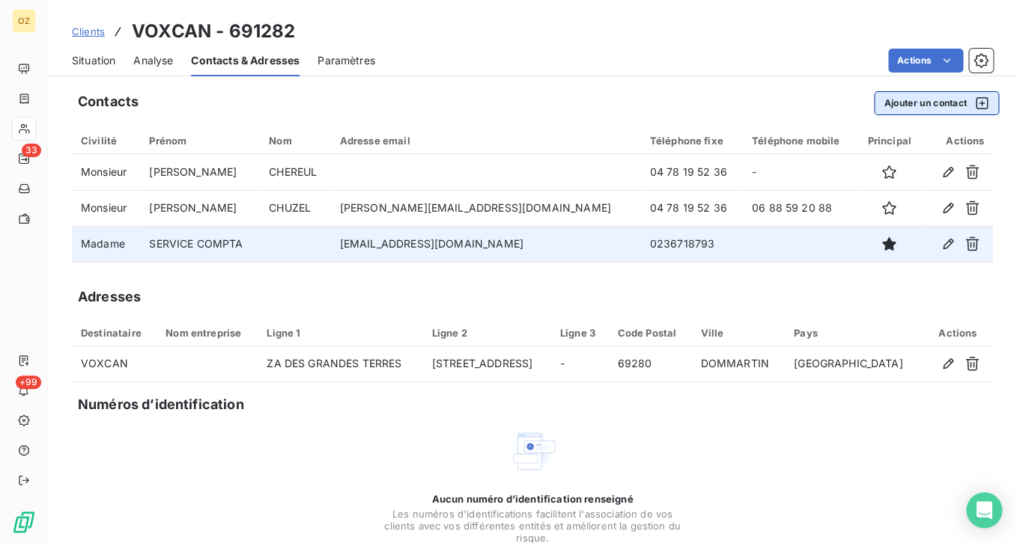
click at [951, 107] on button "Ajouter un contact" at bounding box center [936, 103] width 125 height 24
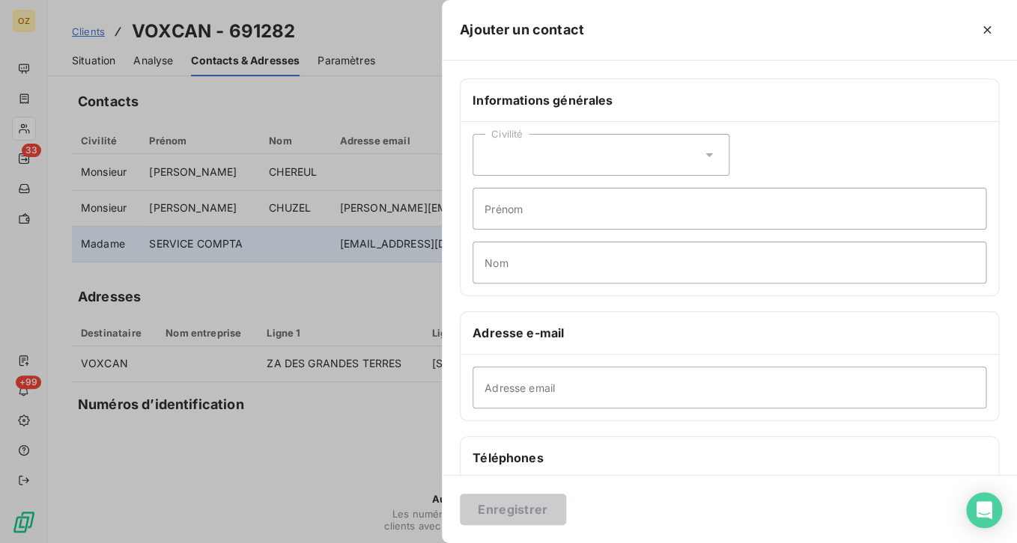
click at [642, 150] on div "Civilité" at bounding box center [600, 155] width 257 height 42
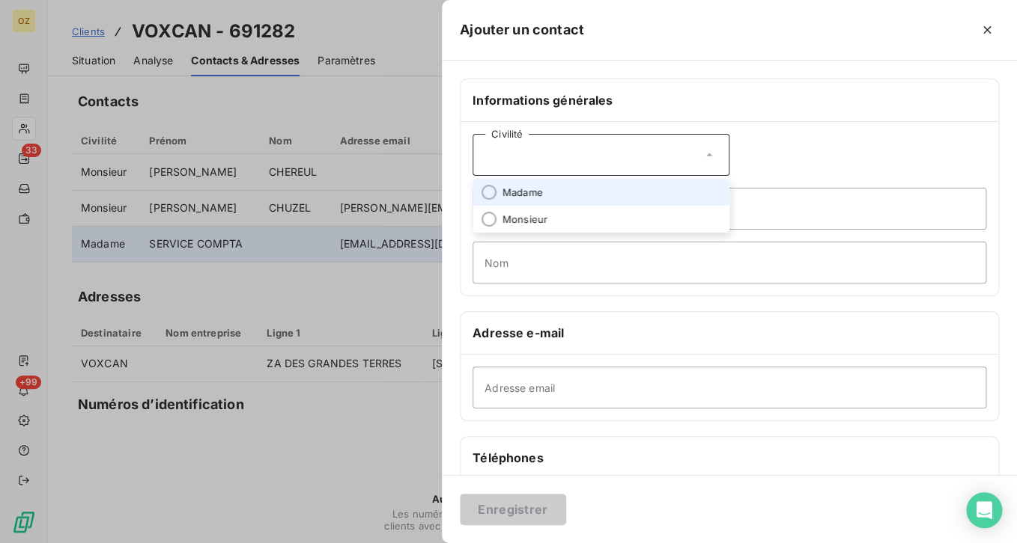
click at [608, 201] on li "Madame" at bounding box center [600, 192] width 257 height 27
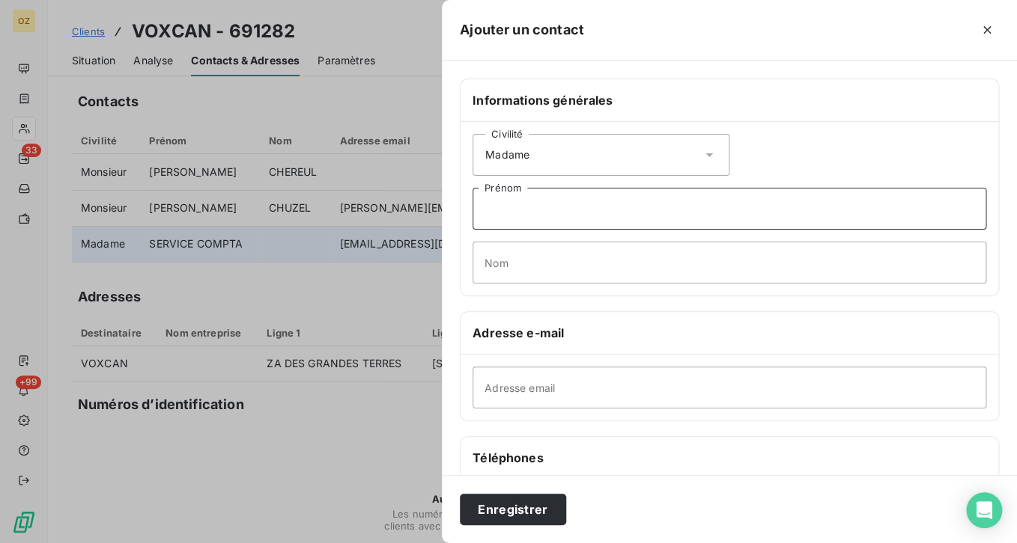
click at [603, 207] on input "Prénom" at bounding box center [728, 209] width 513 height 42
click at [588, 262] on input "Nom" at bounding box center [728, 263] width 513 height 42
paste input "PIERRE"
type input "PIERRE"
click at [594, 215] on input "Prénom" at bounding box center [728, 209] width 513 height 42
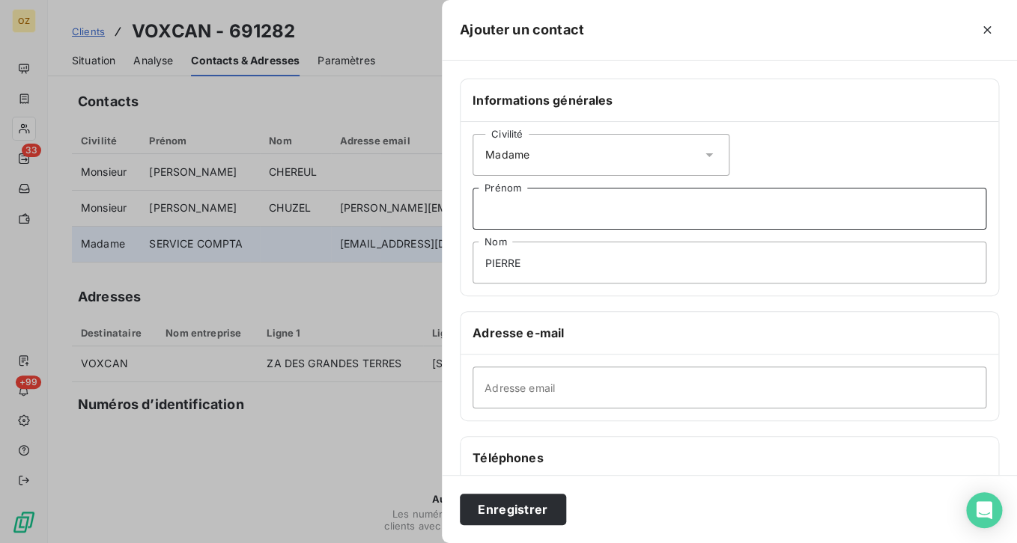
paste input "Véronique"
type input "Véronique"
drag, startPoint x: 628, startPoint y: 391, endPoint x: 963, endPoint y: 371, distance: 335.2
click at [633, 391] on input "Adresse email" at bounding box center [728, 388] width 513 height 42
paste input "[EMAIL_ADDRESS][DOMAIN_NAME]"
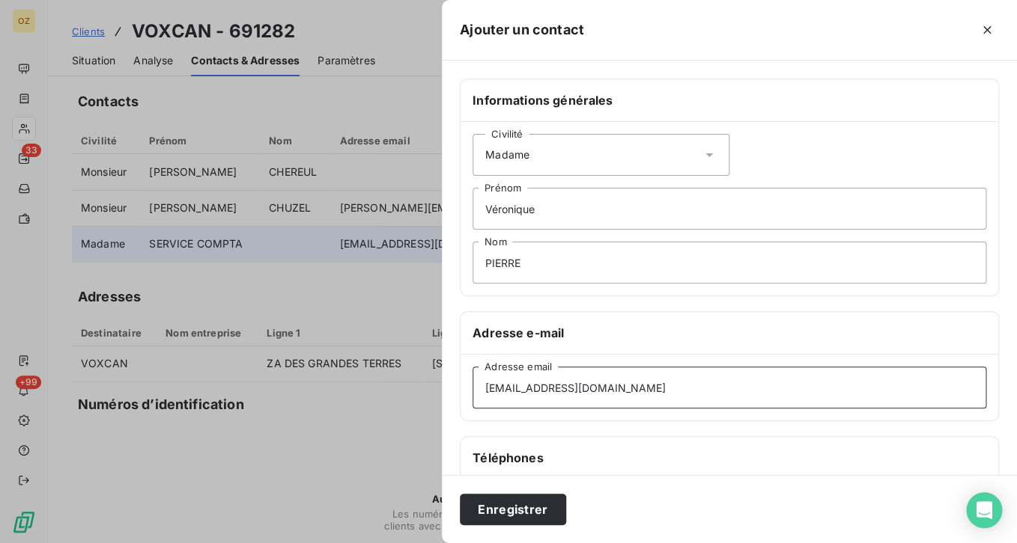
type input "[EMAIL_ADDRESS][DOMAIN_NAME]"
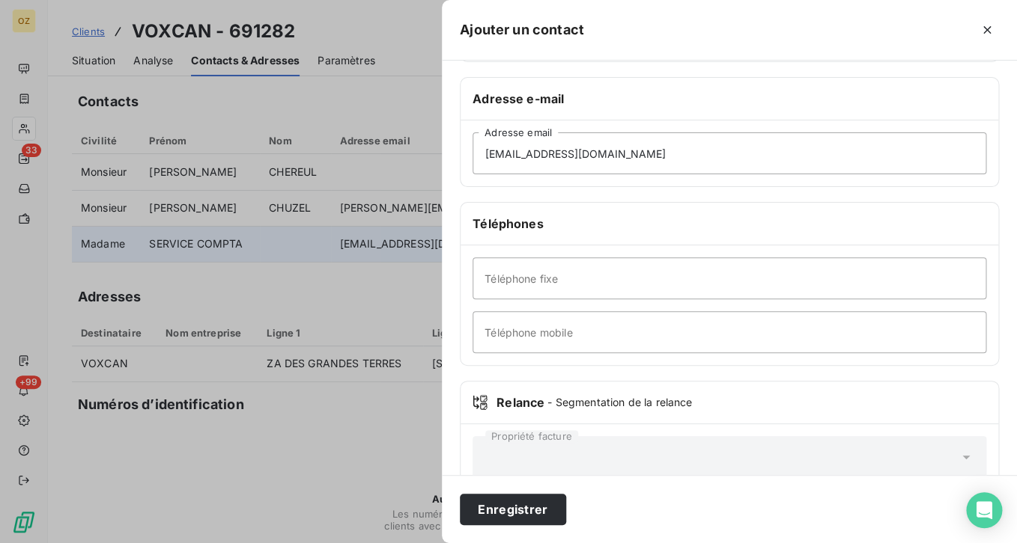
scroll to position [266, 0]
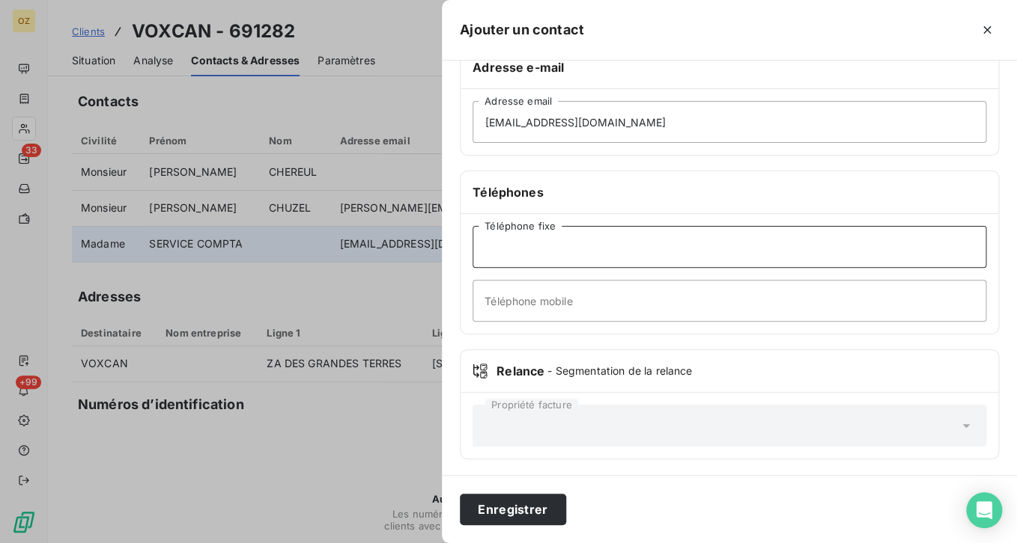
click at [540, 249] on input "Téléphone fixe" at bounding box center [728, 247] width 513 height 42
paste input "0478198224"
type input "0478198224"
click at [524, 505] on button "Enregistrer" at bounding box center [513, 509] width 106 height 31
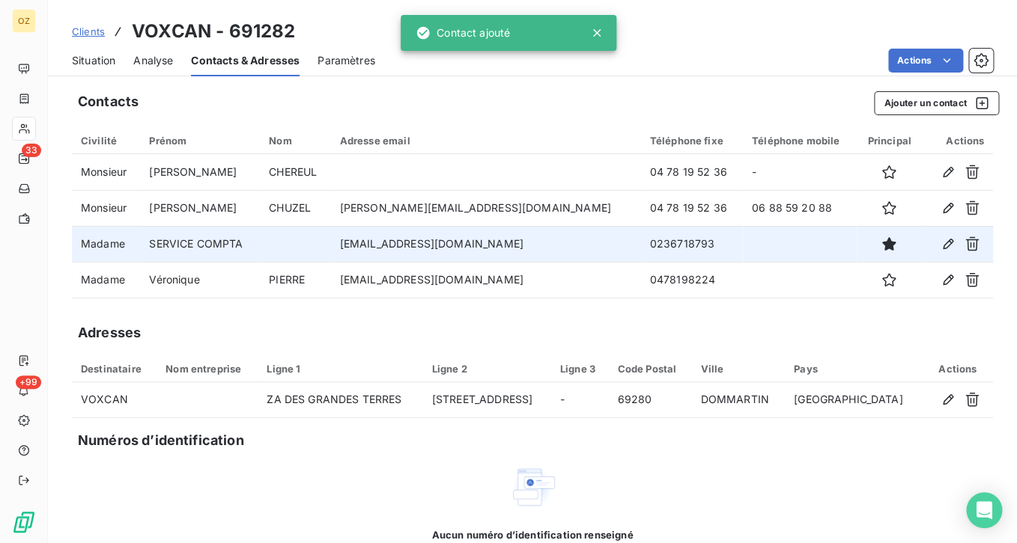
click at [871, 327] on div "Adresses" at bounding box center [532, 333] width 921 height 21
click at [79, 63] on span "Situation" at bounding box center [93, 60] width 43 height 15
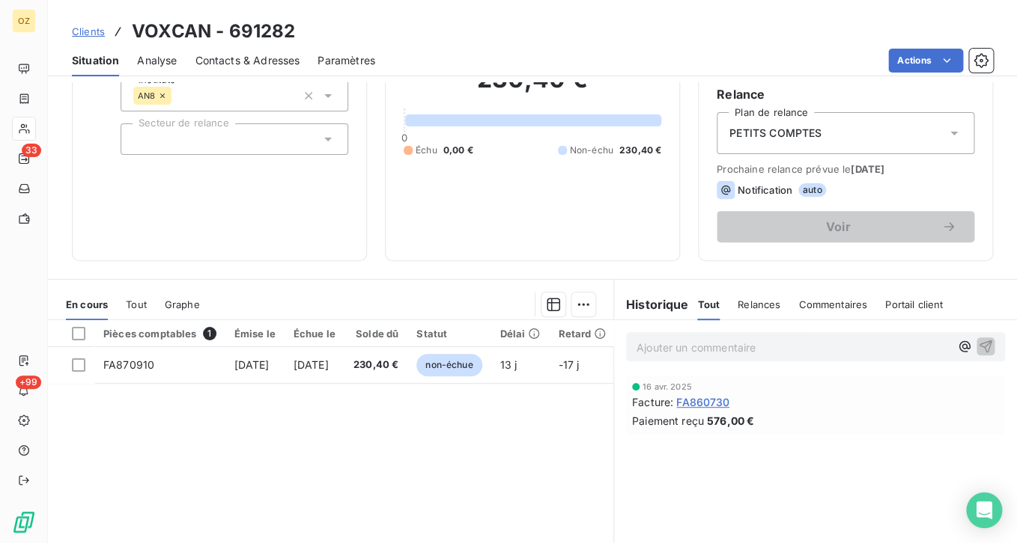
scroll to position [150, 0]
